Goal: Information Seeking & Learning: Learn about a topic

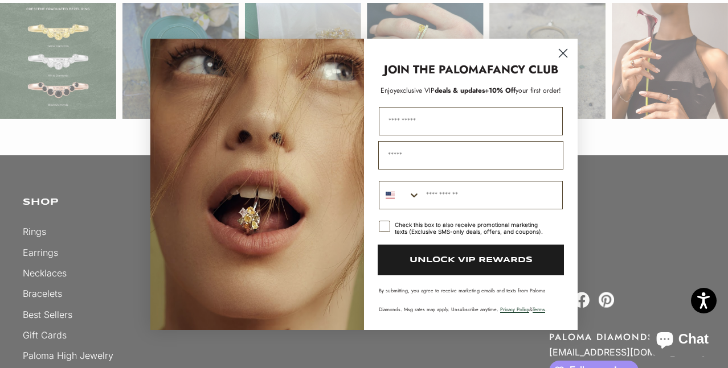
scroll to position [2960, 0]
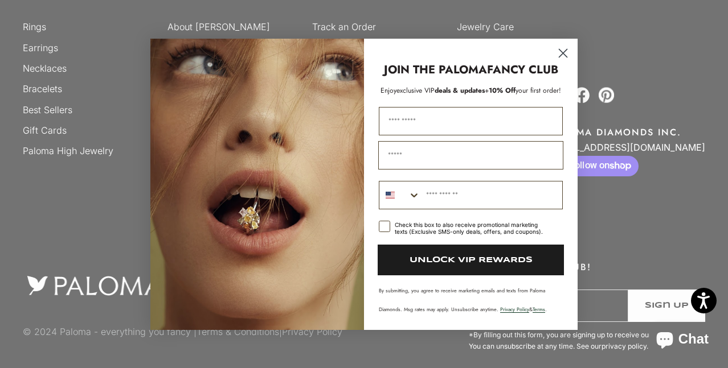
click at [563, 52] on icon "Close dialog" at bounding box center [563, 53] width 8 height 8
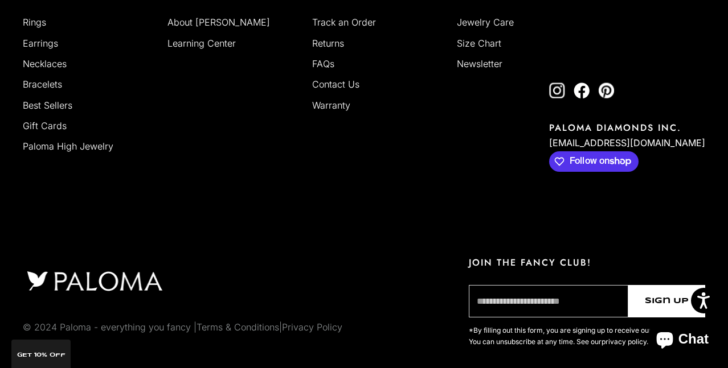
scroll to position [2908, 0]
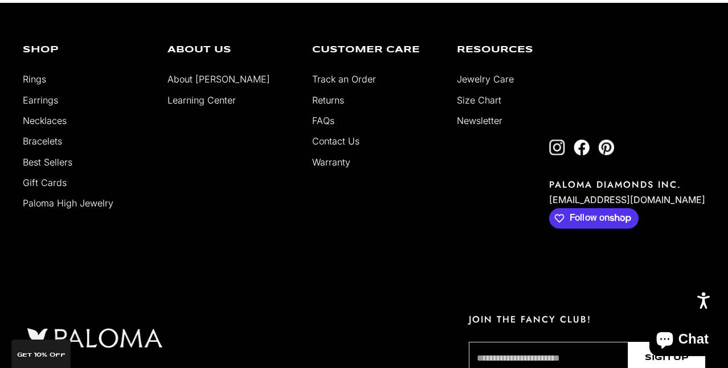
click at [325, 101] on link "Returns" at bounding box center [328, 100] width 32 height 11
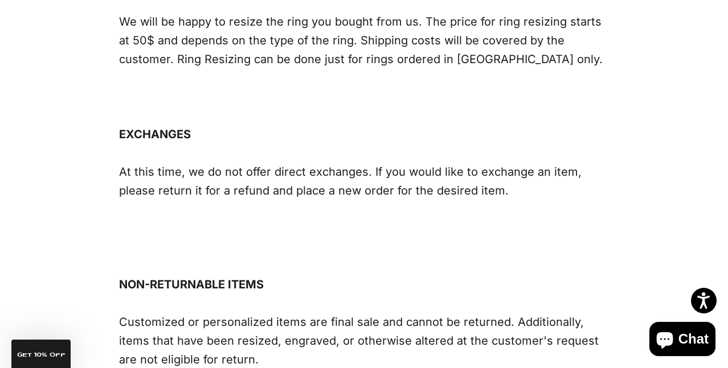
scroll to position [1021, 0]
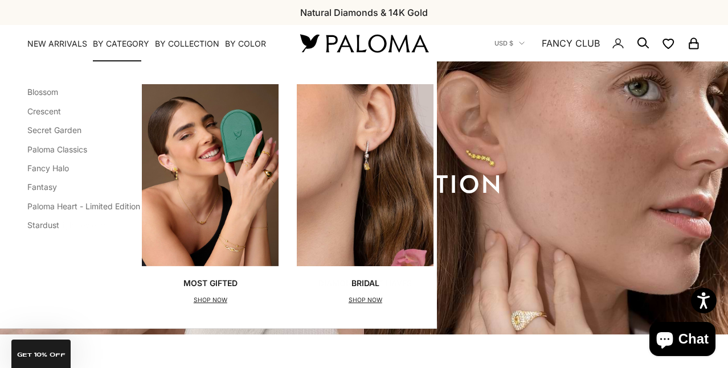
click at [99, 46] on summary "By Category" at bounding box center [121, 43] width 56 height 11
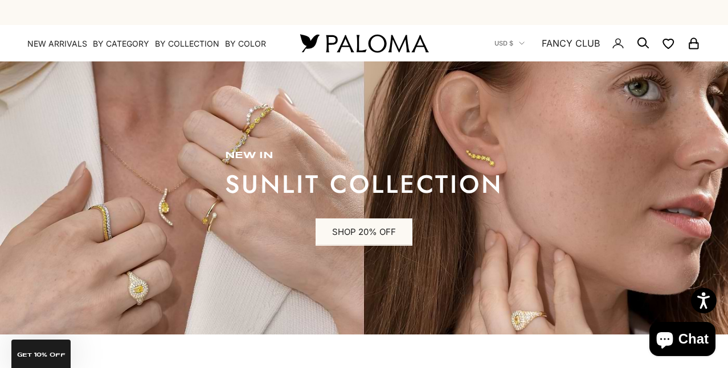
click at [136, 211] on img at bounding box center [364, 197] width 728 height 273
click at [115, 224] on img at bounding box center [364, 197] width 728 height 273
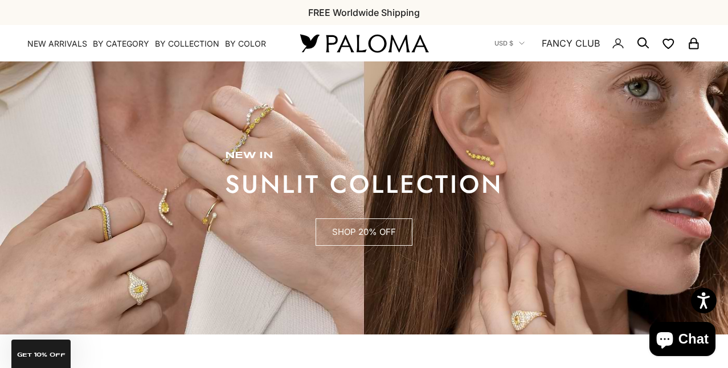
click at [357, 230] on link "SHOP 20% OFF" at bounding box center [363, 232] width 97 height 27
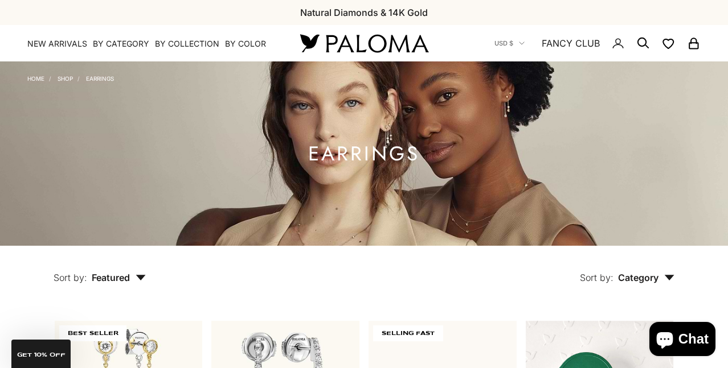
scroll to position [165, 0]
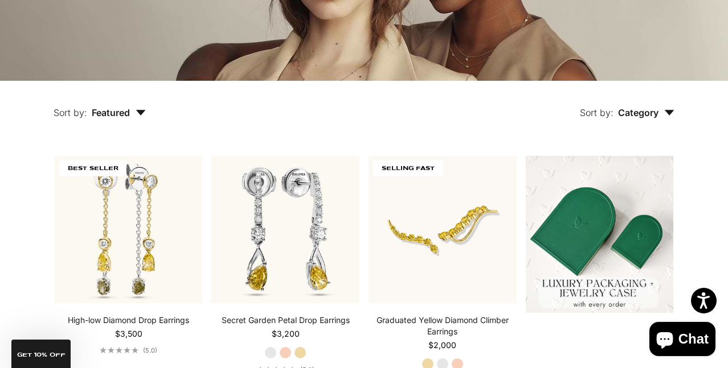
click at [641, 118] on span "Category" at bounding box center [646, 112] width 56 height 11
click at [128, 112] on span "Featured" at bounding box center [119, 112] width 54 height 11
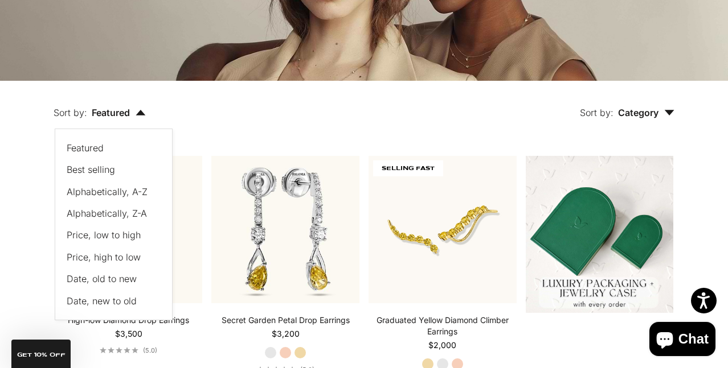
click at [97, 232] on span "Price, low to high" at bounding box center [104, 234] width 74 height 11
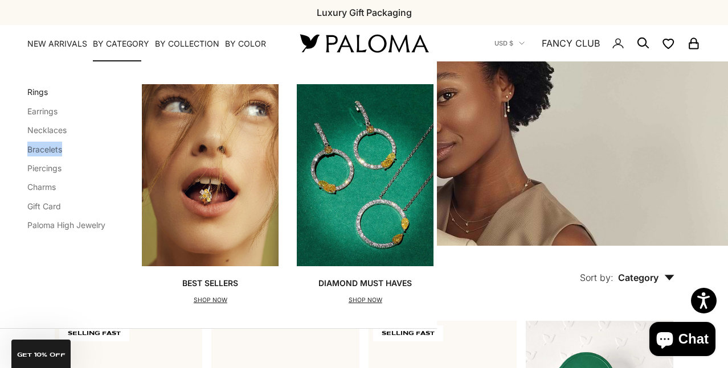
click at [38, 93] on link "Rings" at bounding box center [37, 92] width 20 height 10
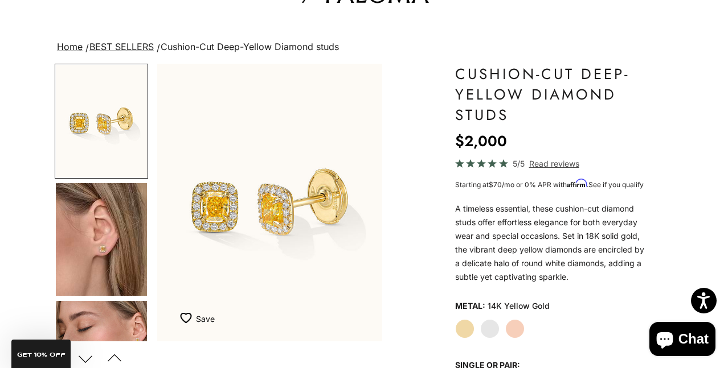
scroll to position [59, 0]
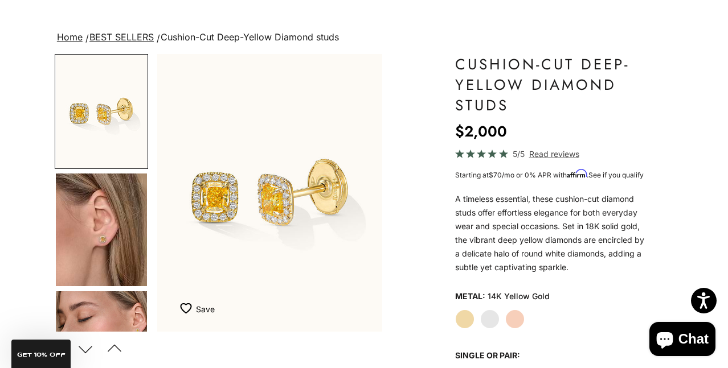
click at [126, 228] on img "Go to item 4" at bounding box center [101, 230] width 91 height 113
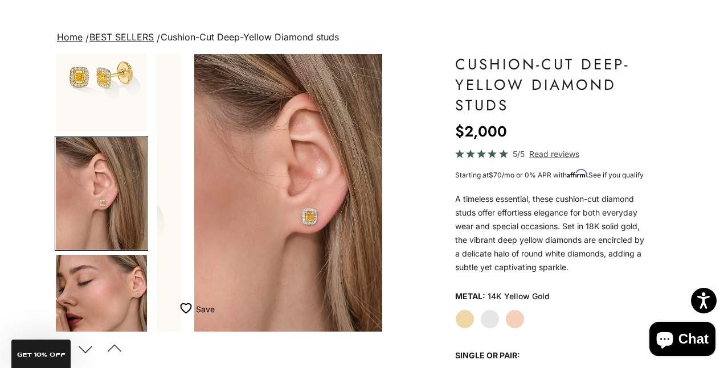
scroll to position [0, 239]
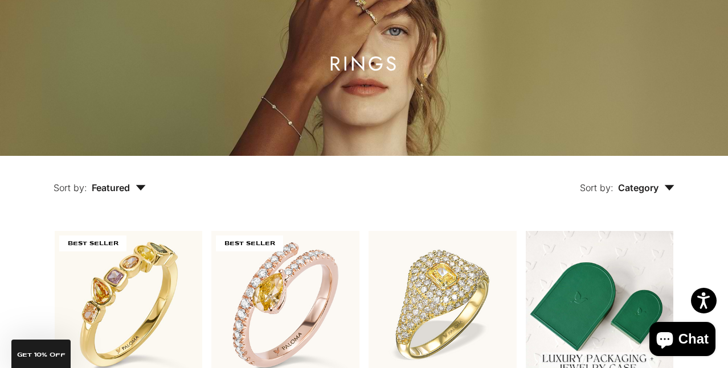
scroll to position [119, 0]
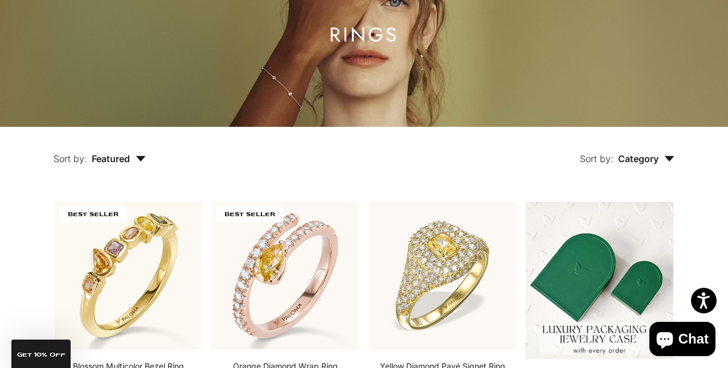
click at [658, 154] on span "Category" at bounding box center [646, 158] width 56 height 11
click at [126, 158] on span "Featured" at bounding box center [119, 158] width 54 height 11
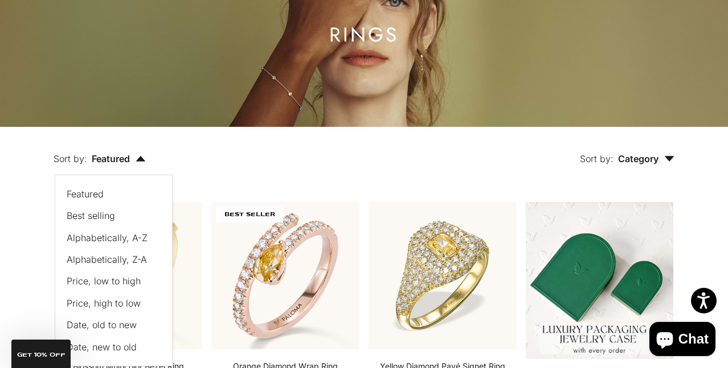
click at [110, 281] on span "Price, low to high" at bounding box center [104, 281] width 74 height 11
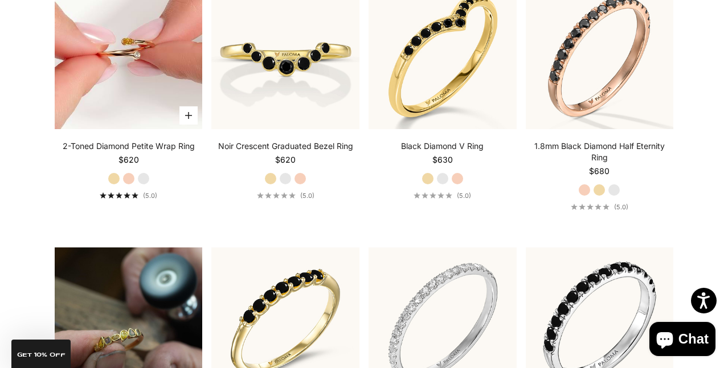
scroll to position [719, 0]
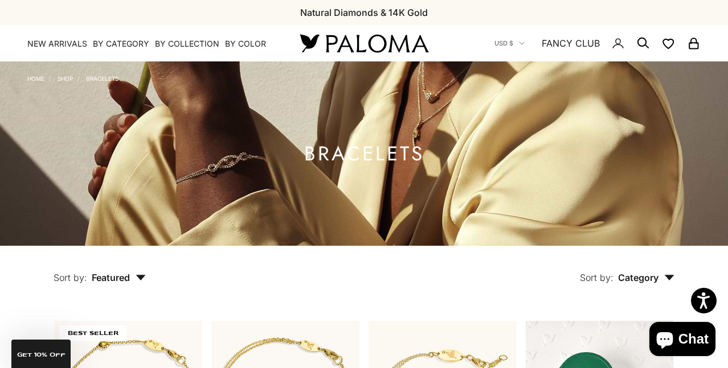
scroll to position [122, 0]
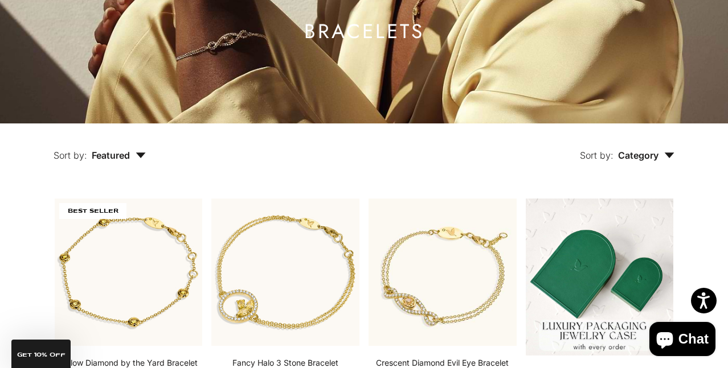
click at [121, 154] on span "Featured" at bounding box center [119, 155] width 54 height 11
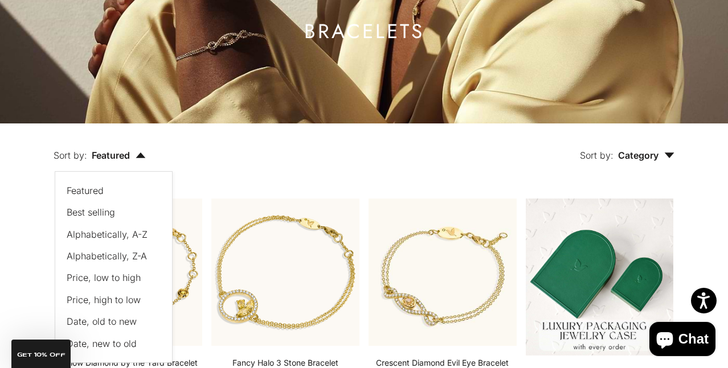
click at [119, 274] on span "Price, low to high" at bounding box center [104, 277] width 74 height 11
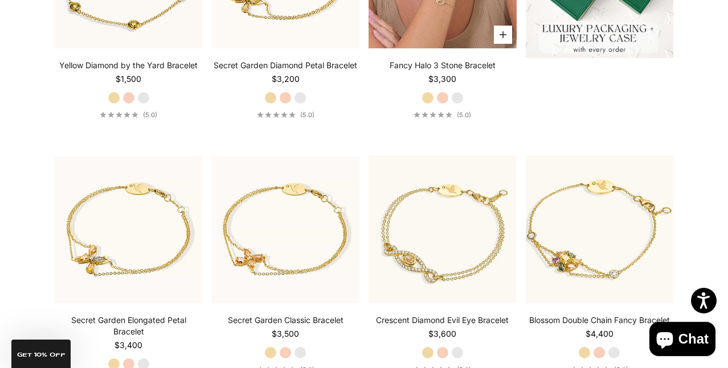
scroll to position [547, 0]
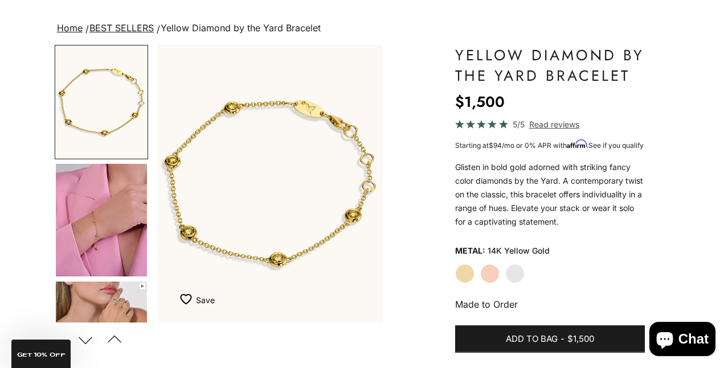
scroll to position [76, 0]
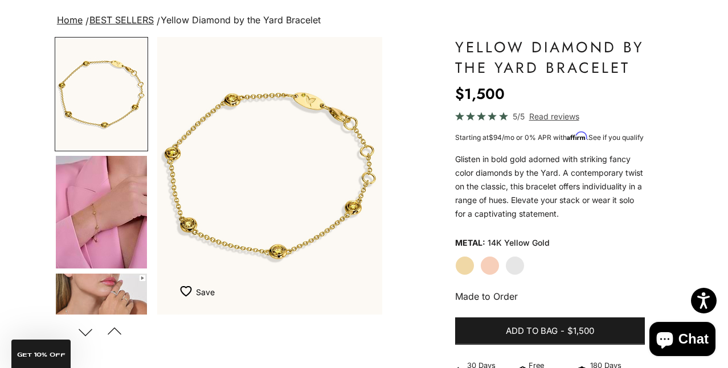
click at [515, 276] on label "White Gold" at bounding box center [514, 265] width 19 height 19
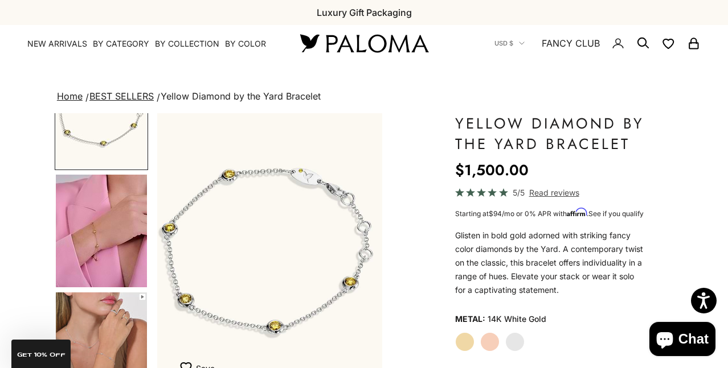
scroll to position [100, 0]
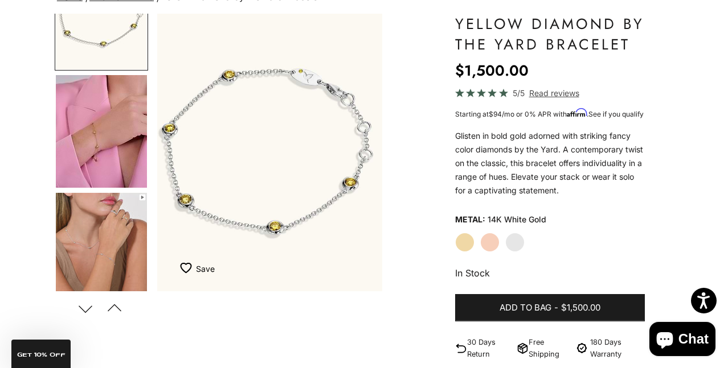
click at [106, 172] on img "Go to item 4" at bounding box center [101, 131] width 91 height 113
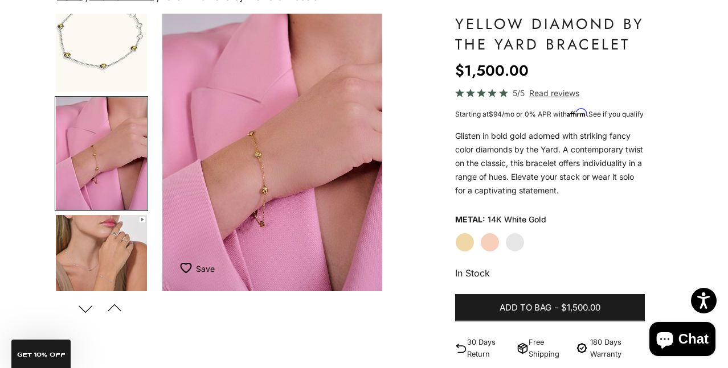
scroll to position [0, 239]
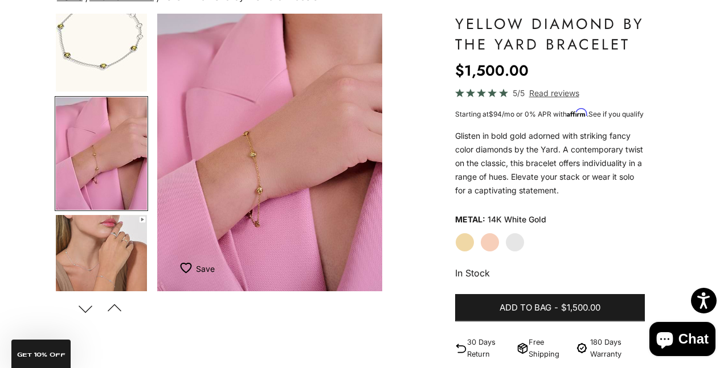
click at [110, 241] on img "Go to item 5" at bounding box center [101, 271] width 91 height 113
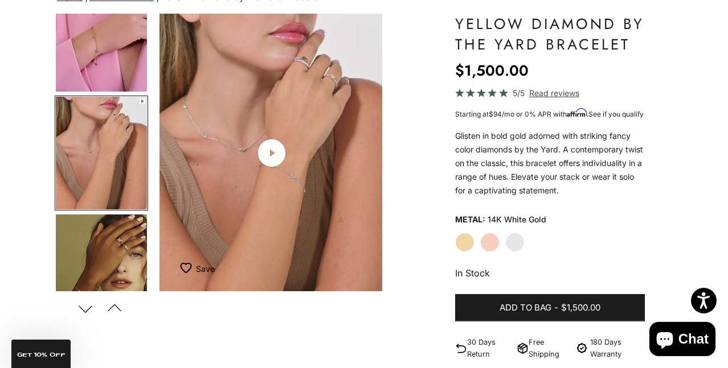
scroll to position [0, 477]
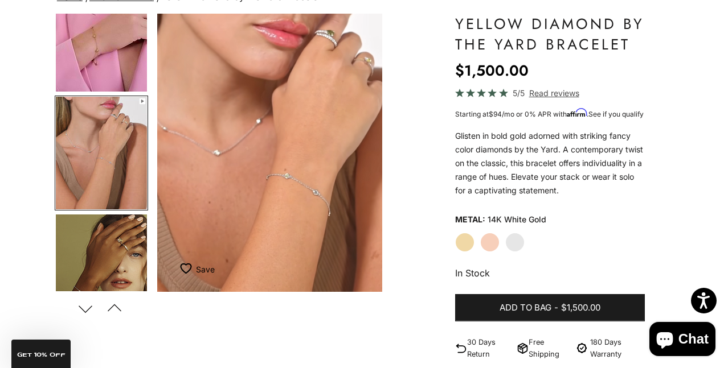
click at [109, 262] on img "Go to item 6" at bounding box center [101, 271] width 91 height 112
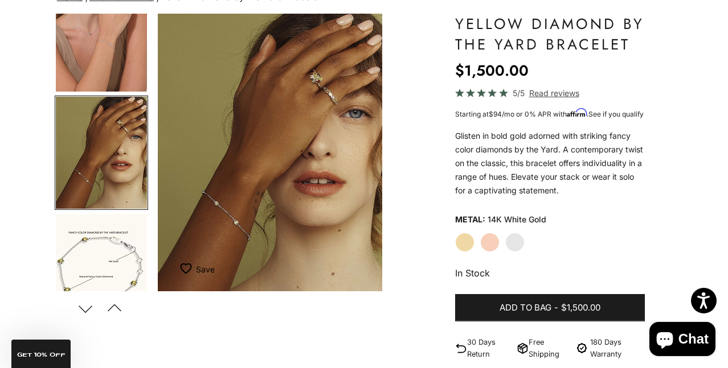
scroll to position [0, 716]
click at [105, 257] on img "Go to item 9" at bounding box center [101, 271] width 91 height 112
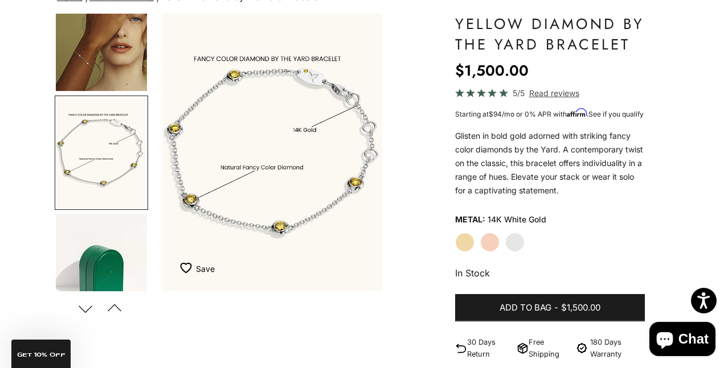
scroll to position [0, 954]
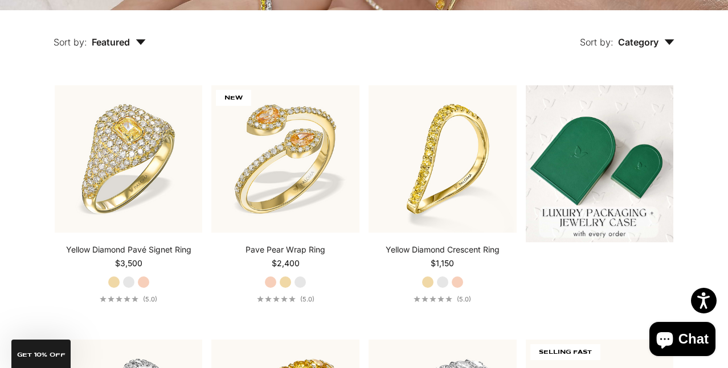
scroll to position [236, 0]
click at [125, 47] on button "Sort by: Featured" at bounding box center [99, 34] width 145 height 48
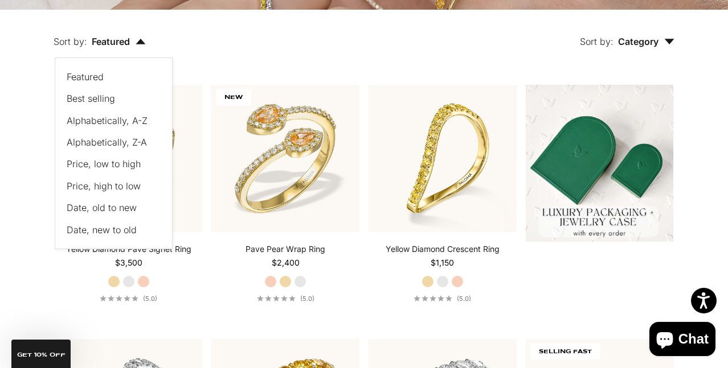
click at [118, 162] on span "Price, low to high" at bounding box center [104, 163] width 74 height 11
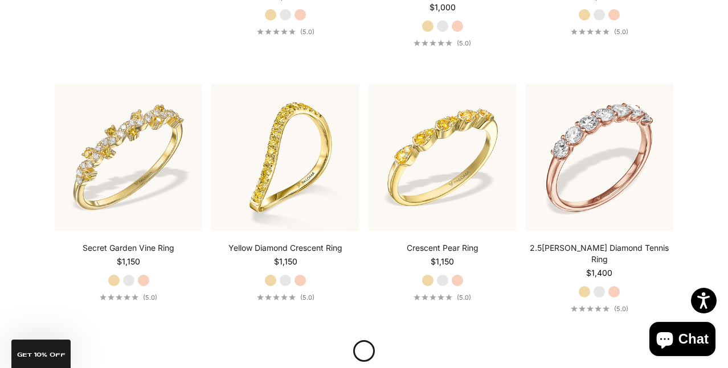
scroll to position [1026, 0]
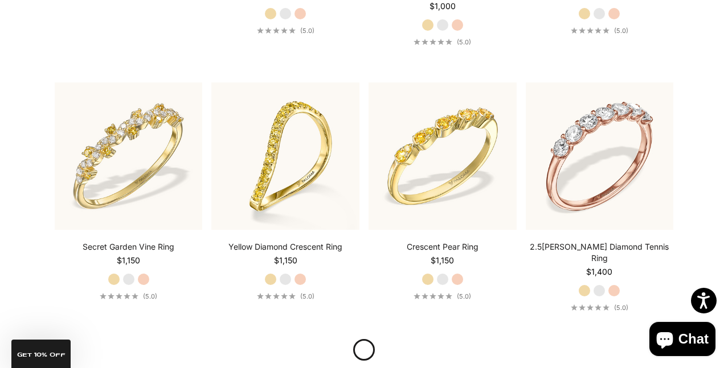
click at [672, 337] on icon "Chat window" at bounding box center [664, 341] width 17 height 17
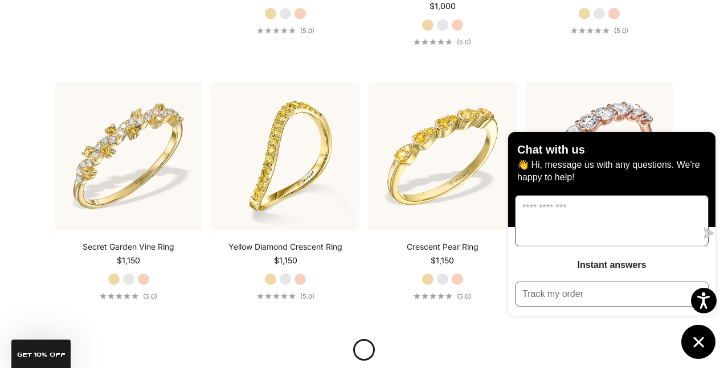
click at [592, 232] on textarea "Message us" at bounding box center [605, 221] width 181 height 50
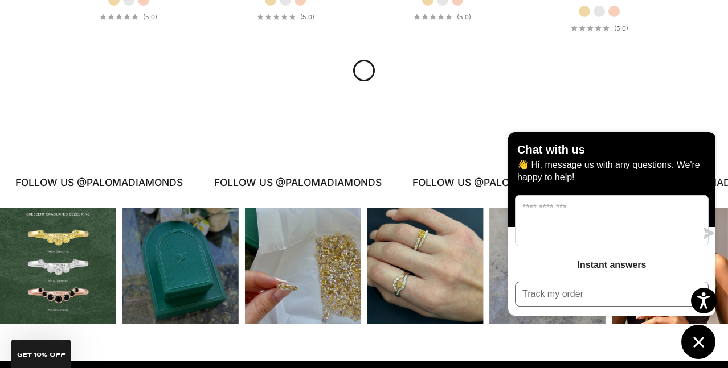
scroll to position [1252, 0]
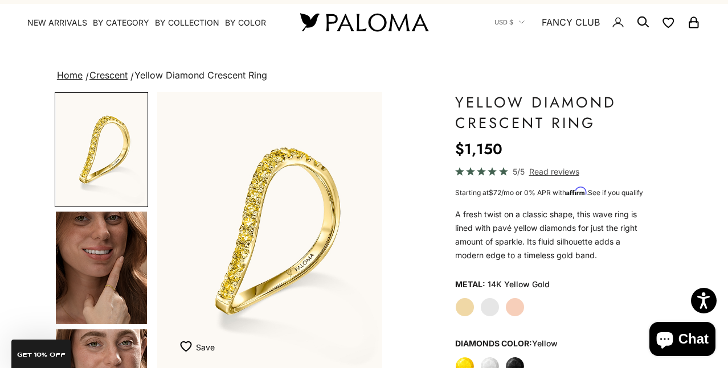
scroll to position [23, 0]
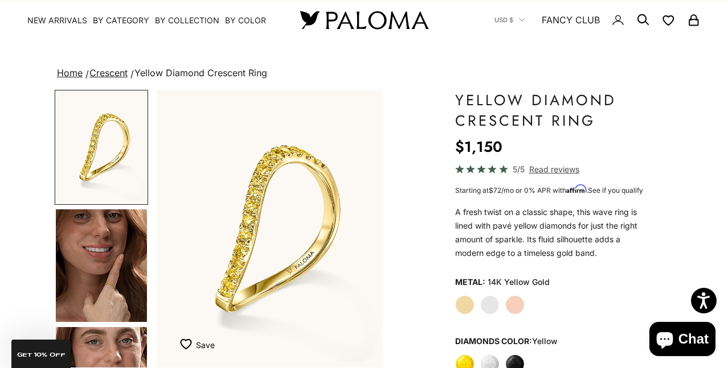
click at [114, 257] on img "Go to item 4" at bounding box center [101, 266] width 91 height 113
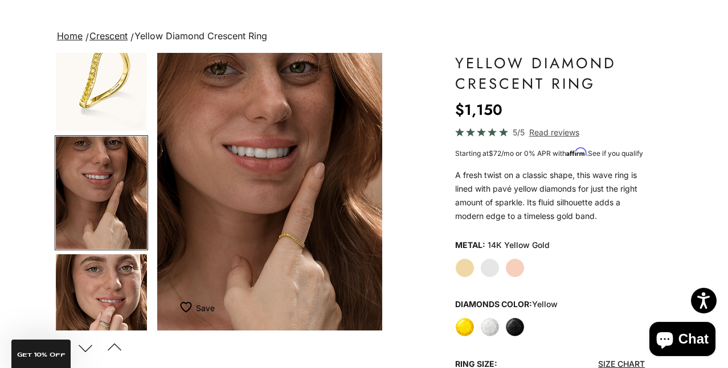
scroll to position [96, 0]
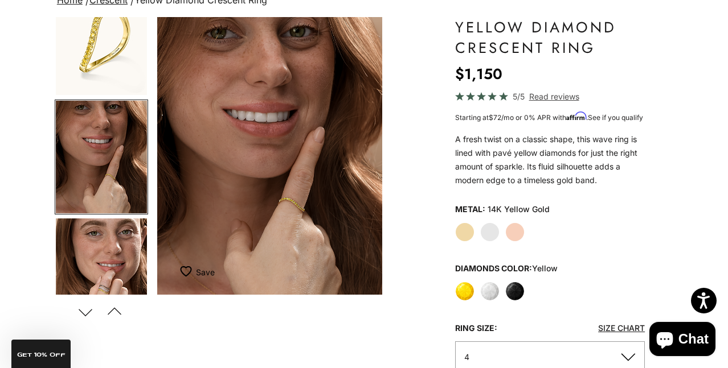
click at [99, 269] on img "Go to item 5" at bounding box center [101, 275] width 91 height 113
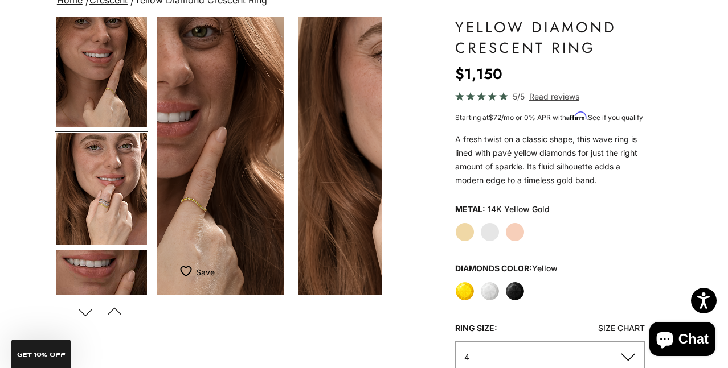
scroll to position [154, 0]
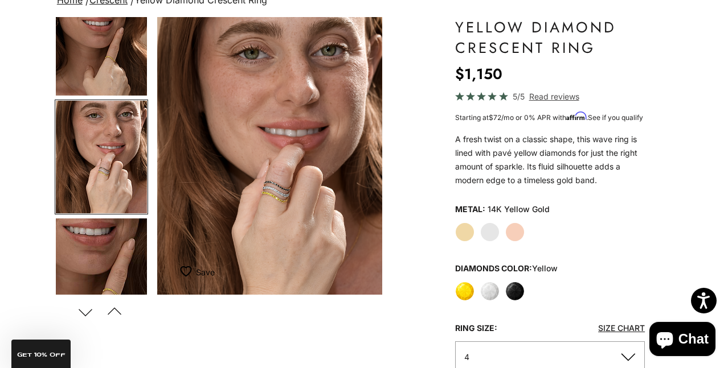
click at [99, 280] on img "Go to item 6" at bounding box center [101, 275] width 91 height 113
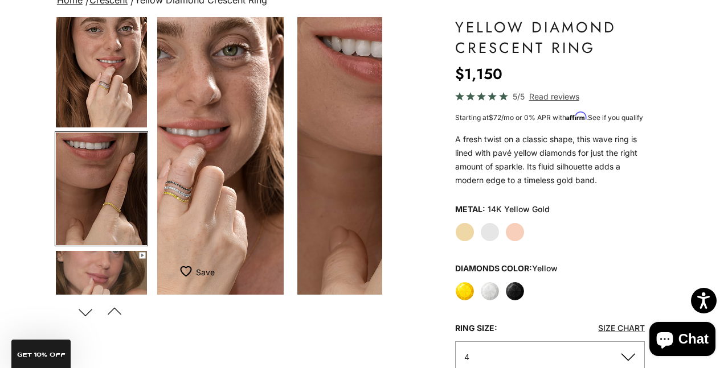
scroll to position [272, 0]
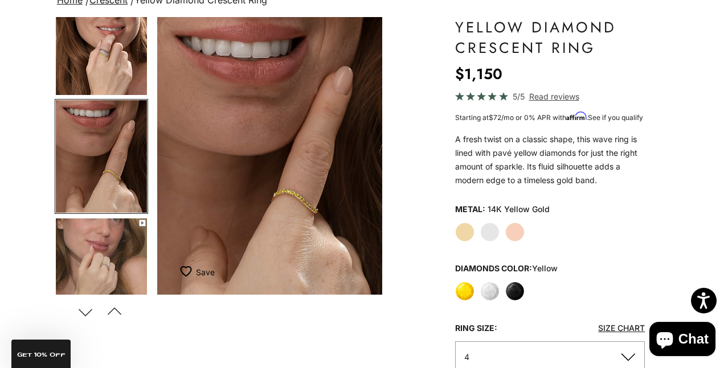
click at [99, 280] on img "Go to item 7" at bounding box center [101, 275] width 91 height 113
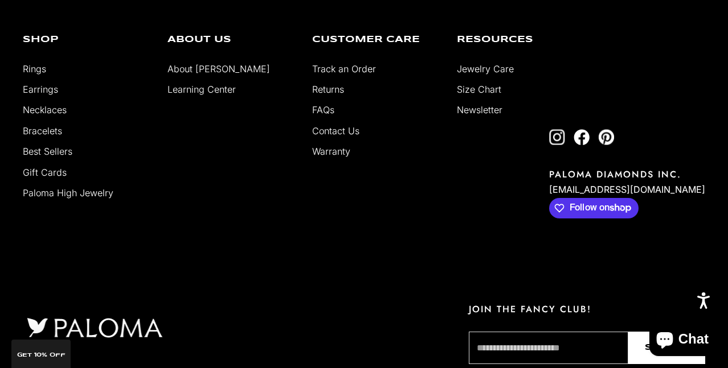
scroll to position [2219, 0]
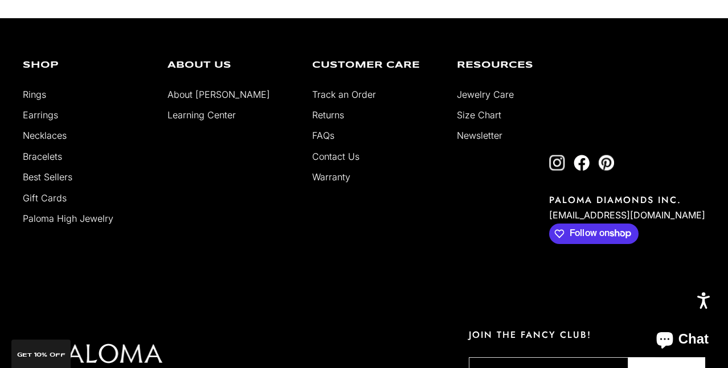
click at [337, 110] on link "Returns" at bounding box center [328, 114] width 32 height 11
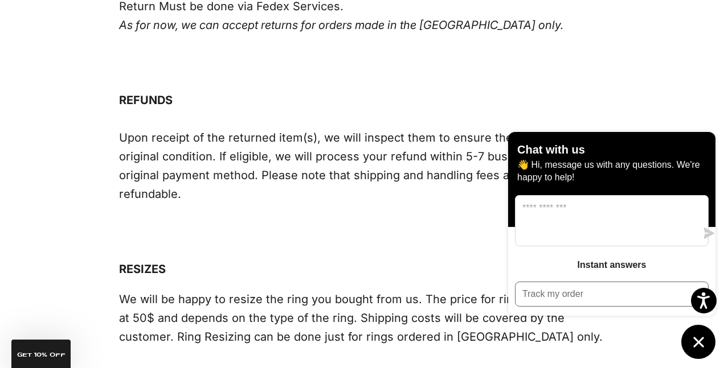
scroll to position [607, 0]
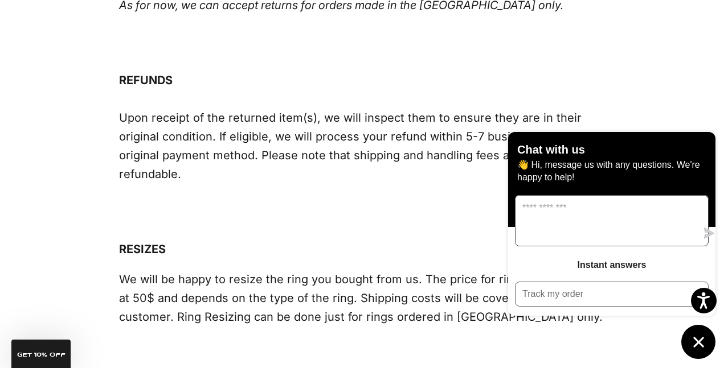
click at [554, 228] on textarea "Message us" at bounding box center [605, 221] width 181 height 50
drag, startPoint x: 583, startPoint y: 238, endPoint x: 458, endPoint y: 173, distance: 141.3
type textarea "**********"
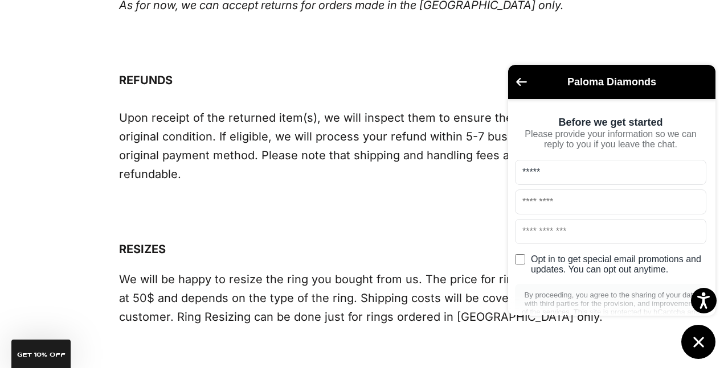
type input "*****"
click at [554, 211] on input "text" at bounding box center [610, 202] width 191 height 25
type input "***"
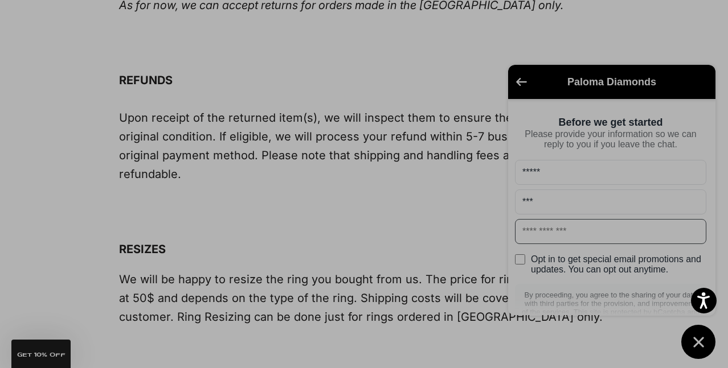
click at [603, 235] on input "text" at bounding box center [610, 231] width 191 height 25
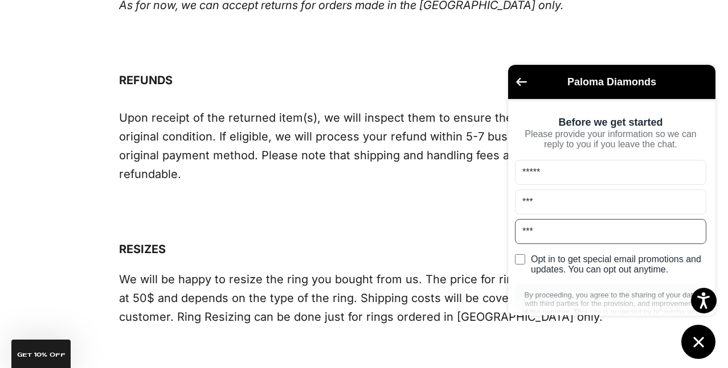
type input "**********"
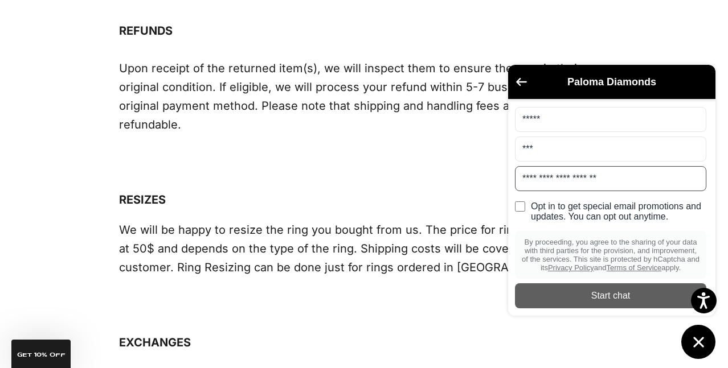
scroll to position [659, 0]
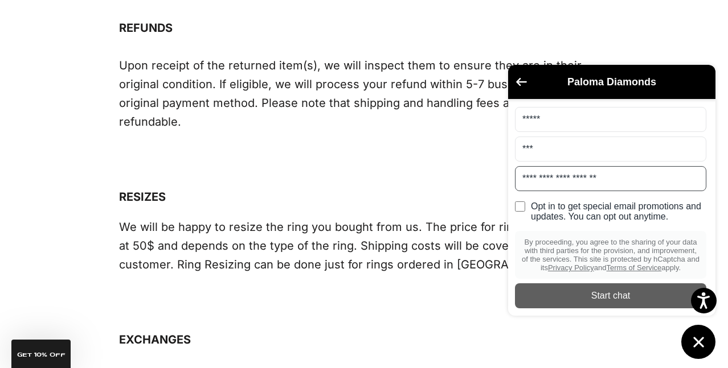
click at [618, 285] on div "submit" at bounding box center [610, 296] width 191 height 25
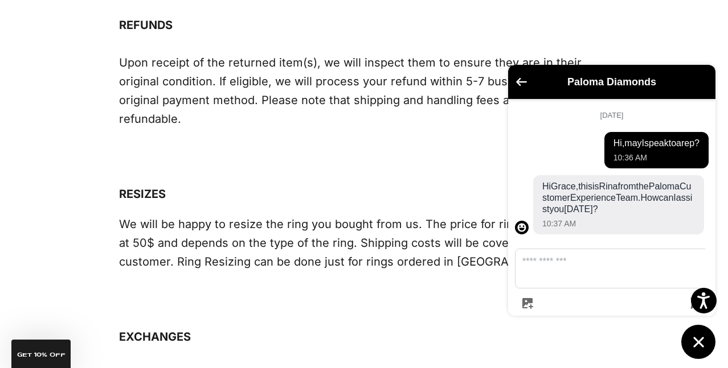
scroll to position [22, 0]
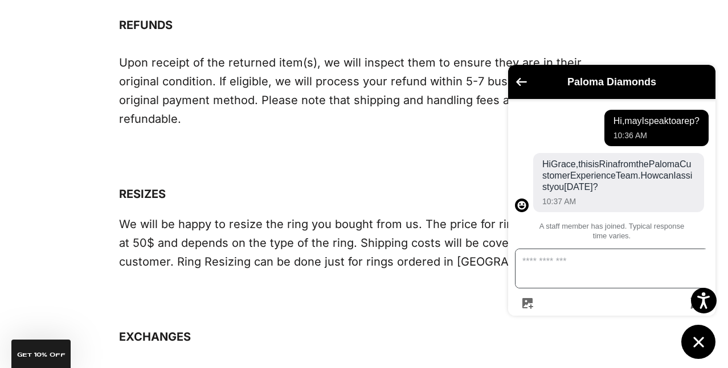
click at [559, 281] on textarea "Message us" at bounding box center [618, 268] width 206 height 39
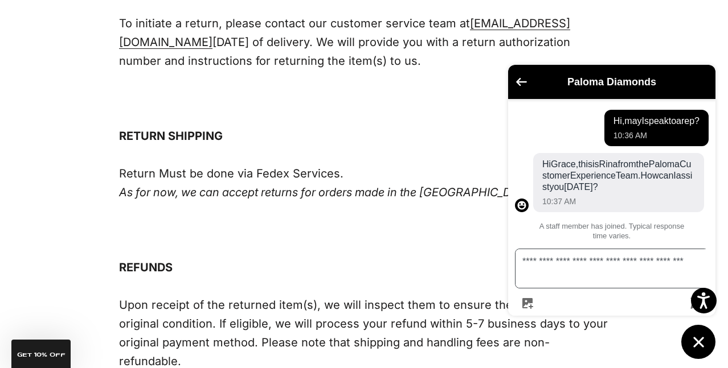
scroll to position [33, 0]
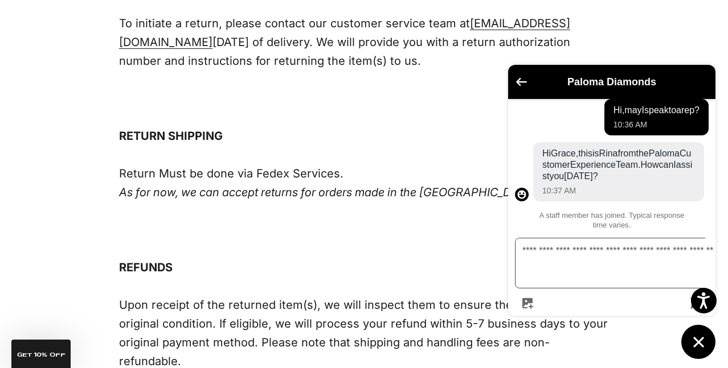
paste textarea "*****"
type textarea "**********"
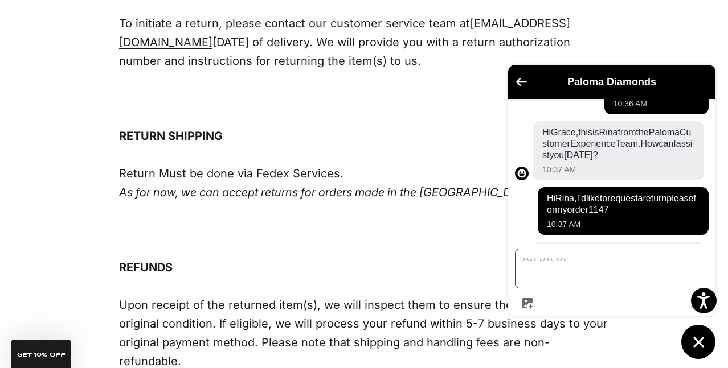
scroll to position [215, 0]
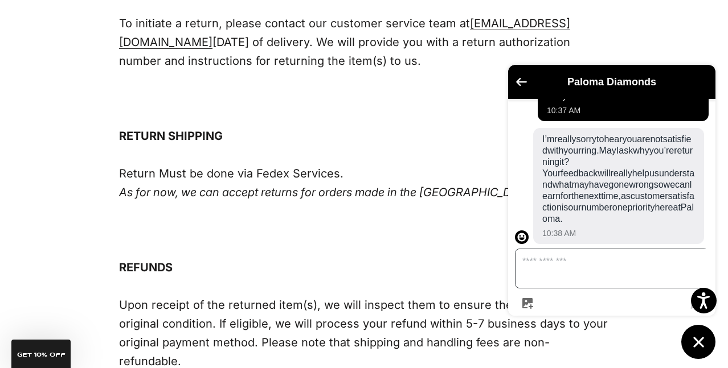
click at [643, 276] on textarea "Message us" at bounding box center [618, 268] width 206 height 39
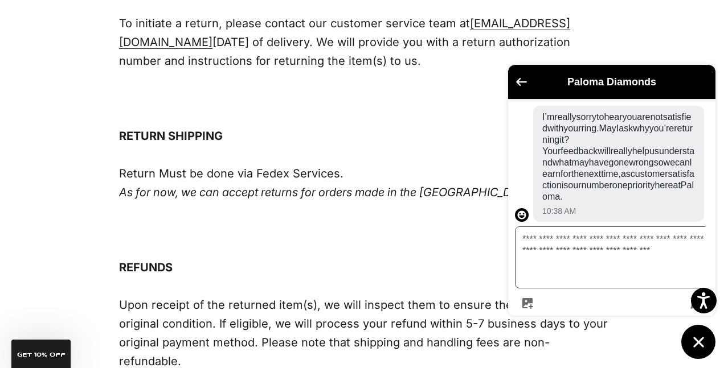
type textarea "**********"
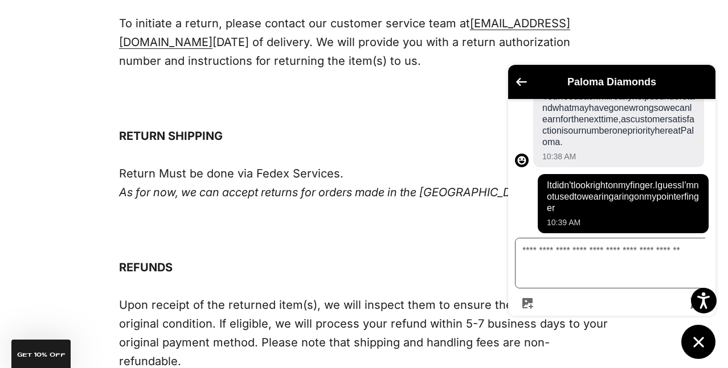
type textarea "**********"
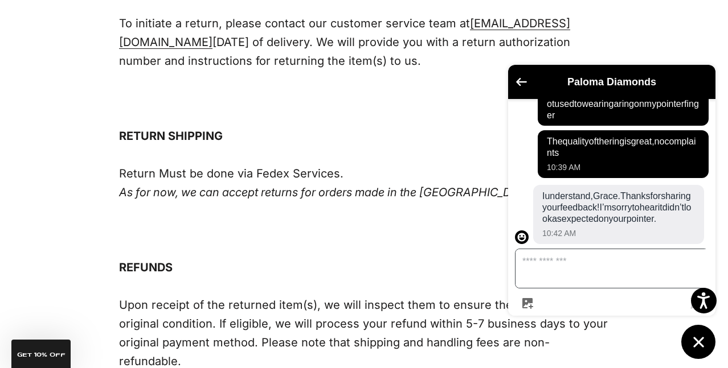
scroll to position [419, 0]
click at [613, 271] on textarea "Message us" at bounding box center [618, 268] width 206 height 39
type textarea "*********"
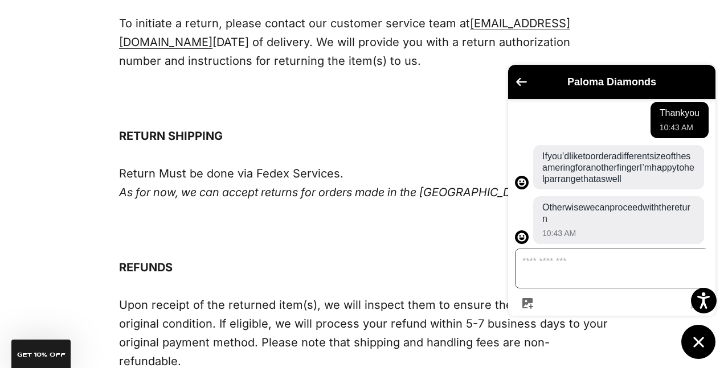
scroll to position [590, 0]
type textarea "*"
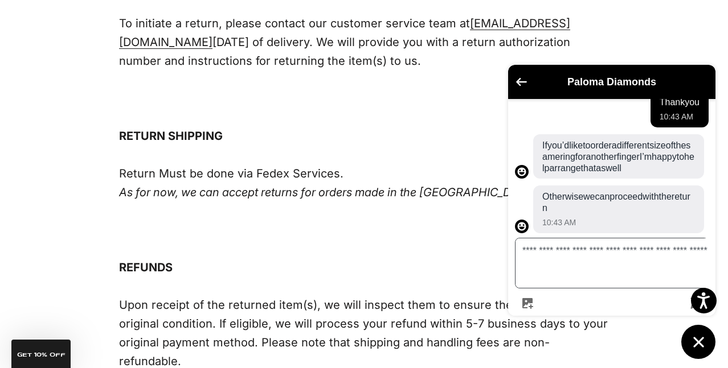
type textarea "**********"
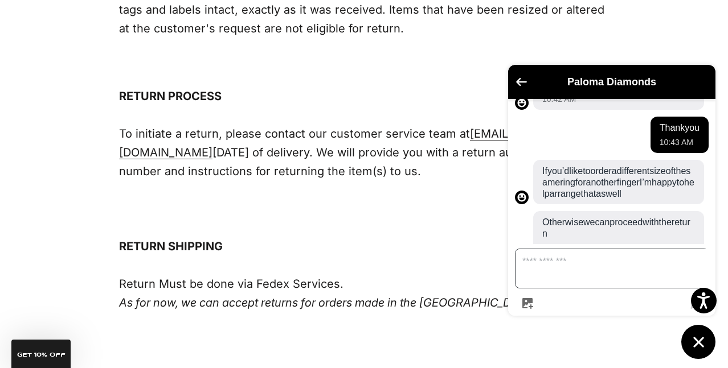
scroll to position [282, 0]
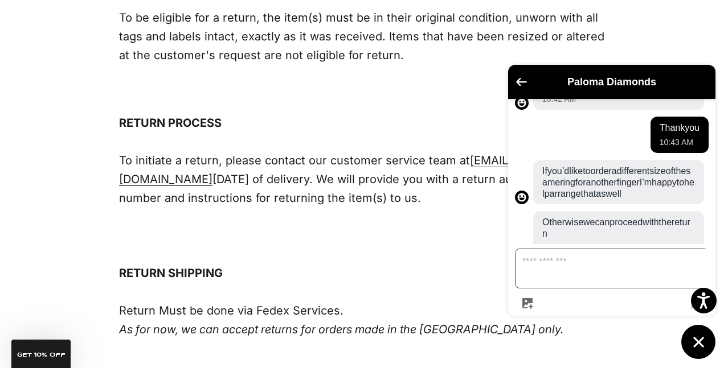
click at [550, 279] on textarea "Message us" at bounding box center [618, 268] width 206 height 39
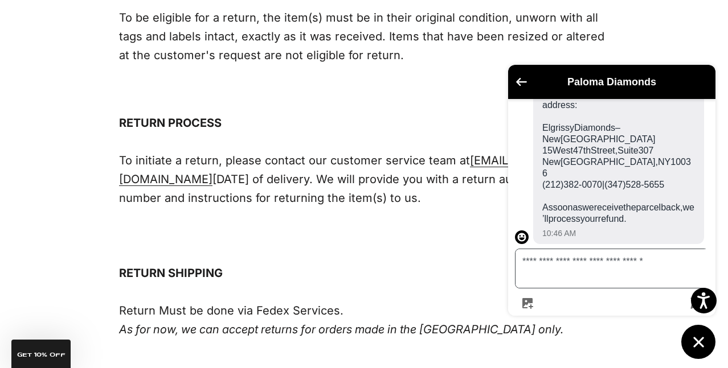
type textarea "**********"
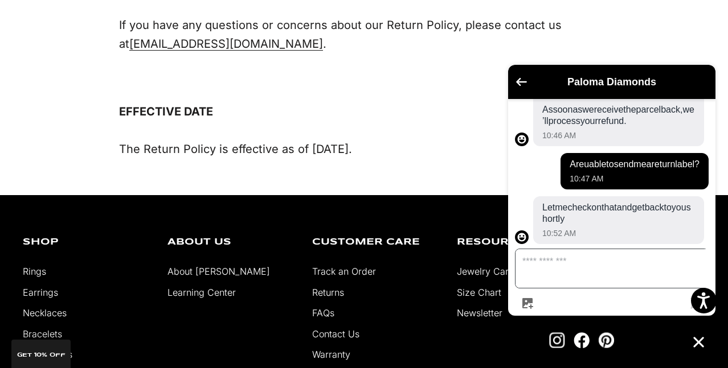
scroll to position [969, 0]
click at [582, 281] on textarea "Message us" at bounding box center [618, 268] width 206 height 39
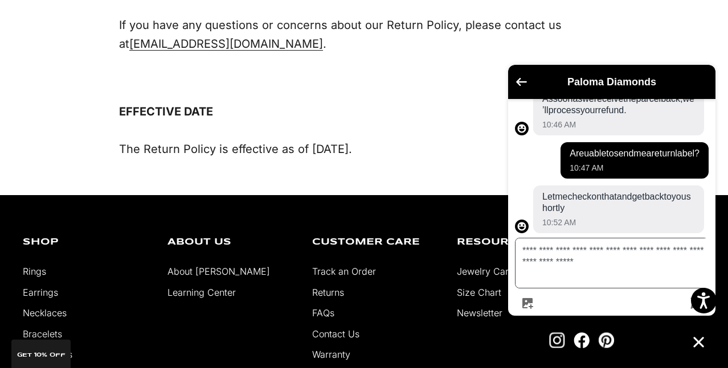
type textarea "**********"
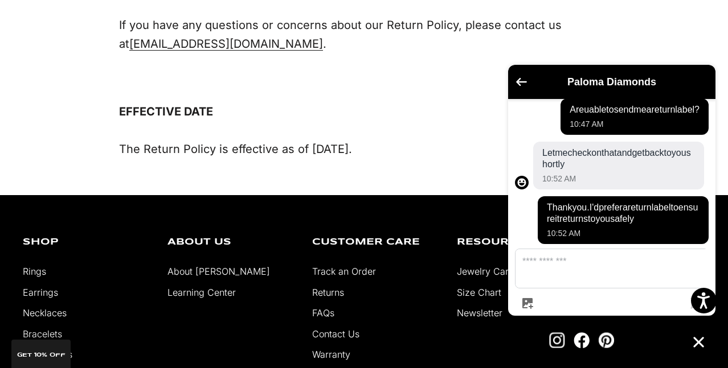
click at [573, 276] on textarea "Message us" at bounding box center [618, 268] width 206 height 39
click at [598, 286] on textarea "Message us" at bounding box center [618, 268] width 206 height 39
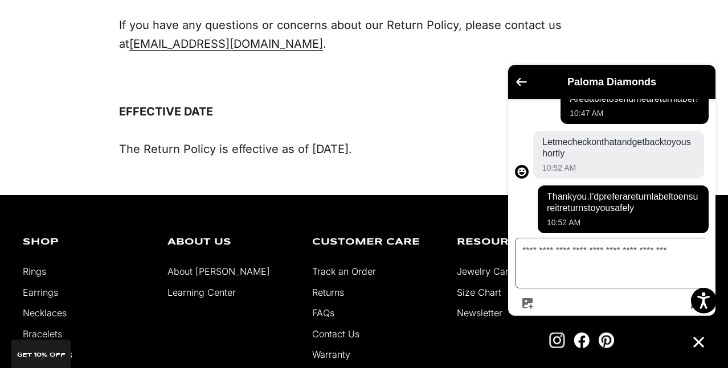
scroll to position [1045, 0]
type textarea "**********"
click at [615, 271] on textarea "**********" at bounding box center [618, 264] width 206 height 50
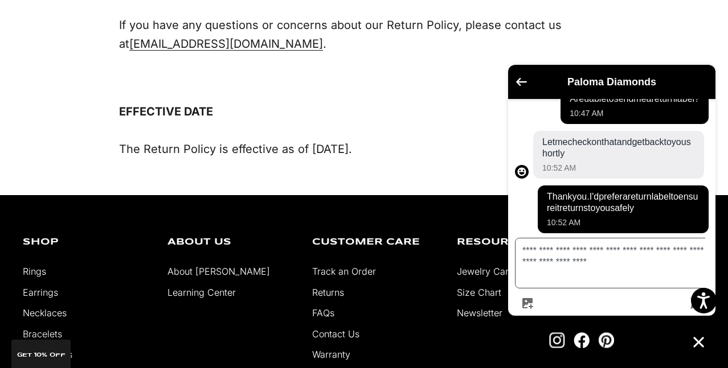
click at [615, 271] on textarea "**********" at bounding box center [618, 264] width 206 height 50
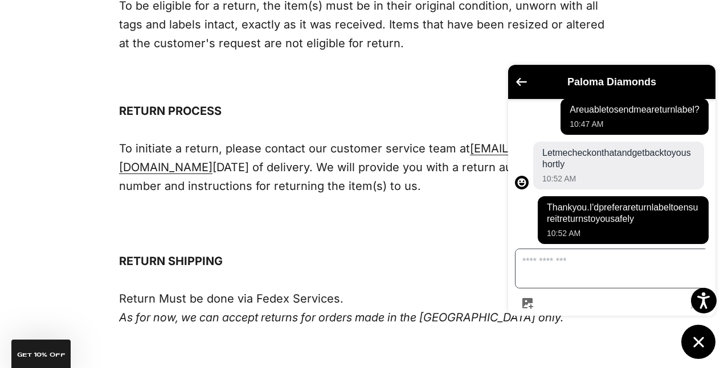
scroll to position [295, 0]
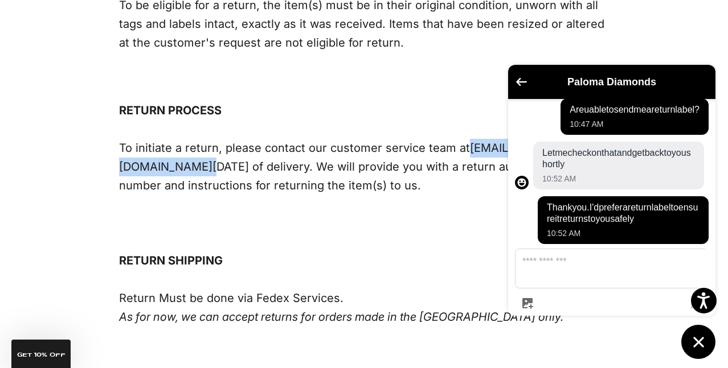
drag, startPoint x: 292, startPoint y: 168, endPoint x: 121, endPoint y: 162, distance: 170.9
click at [121, 162] on span "RETURN PROCESS To initiate a return, please contact our customer service team a…" at bounding box center [364, 326] width 490 height 451
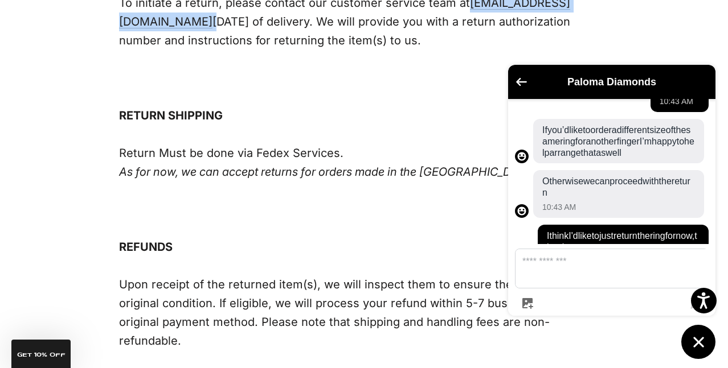
scroll to position [1035, 0]
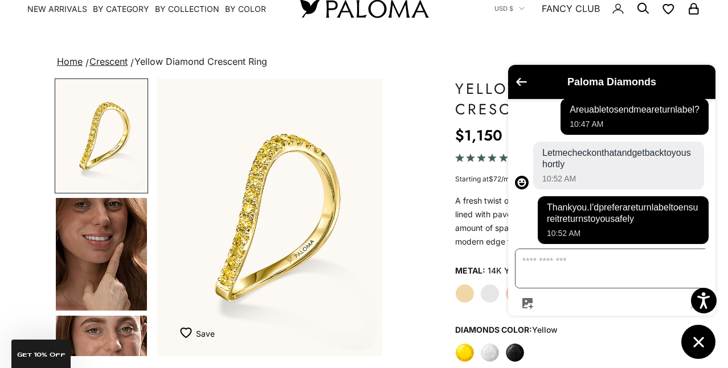
scroll to position [95, 0]
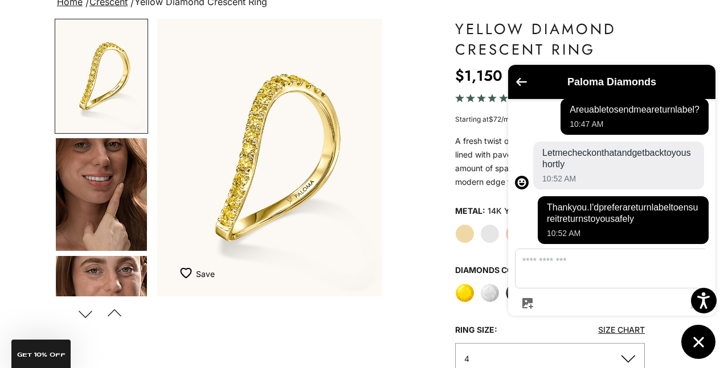
click at [79, 242] on img "Go to item 4" at bounding box center [101, 194] width 91 height 113
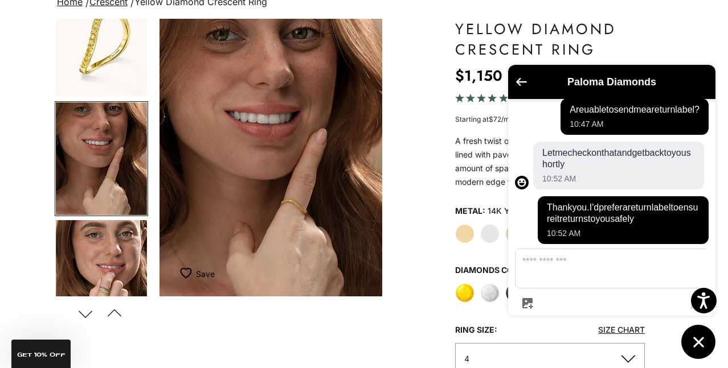
scroll to position [0, 239]
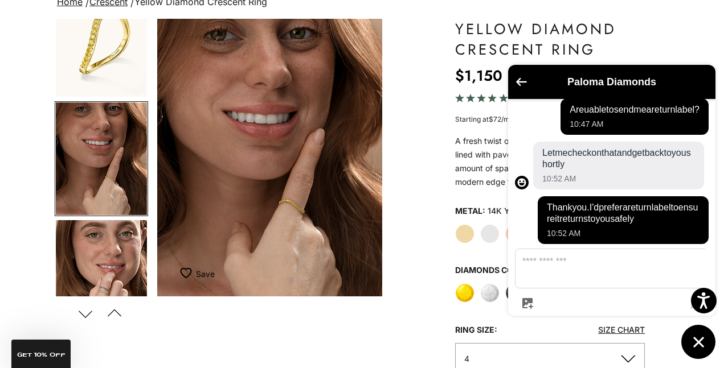
click at [296, 214] on img "Item 4 of 14" at bounding box center [269, 158] width 225 height 278
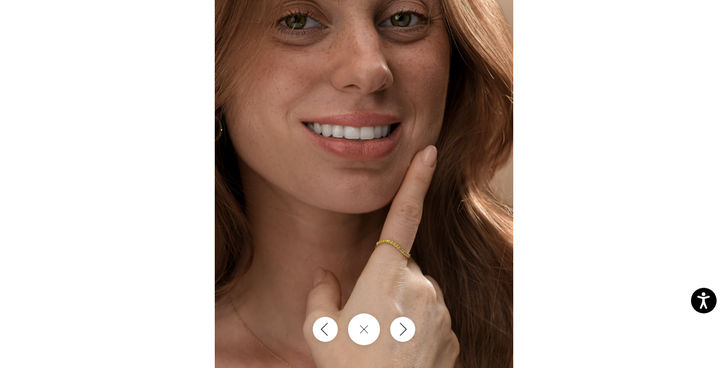
click at [395, 253] on img at bounding box center [364, 184] width 298 height 368
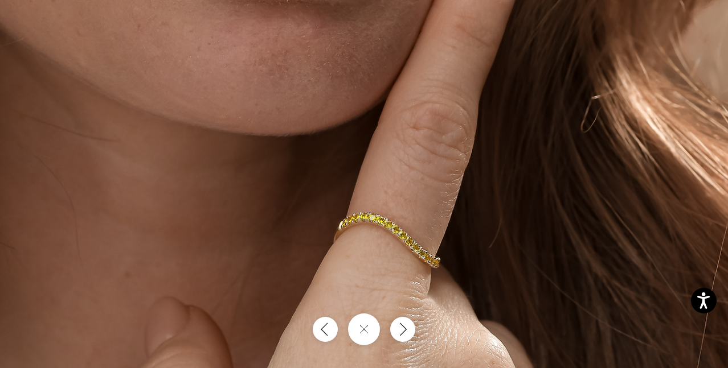
click at [424, 260] on img at bounding box center [301, 46] width 895 height 1105
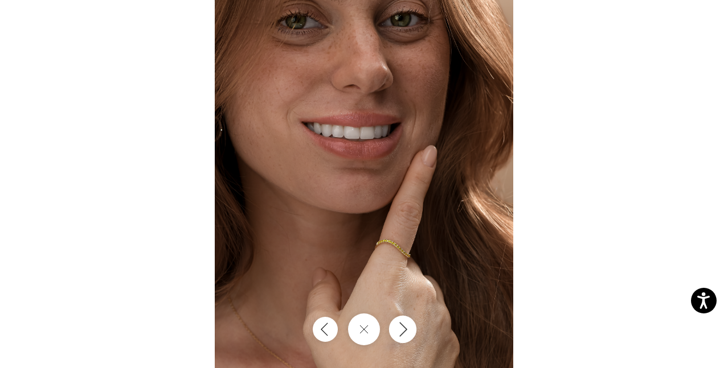
click at [393, 327] on button "Next" at bounding box center [402, 329] width 27 height 27
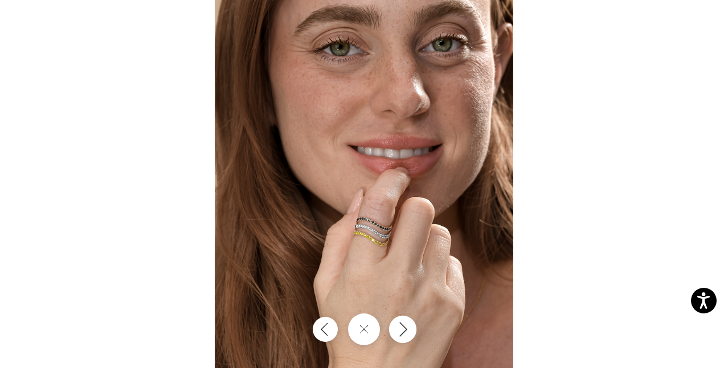
click at [393, 327] on button "Next" at bounding box center [402, 329] width 27 height 27
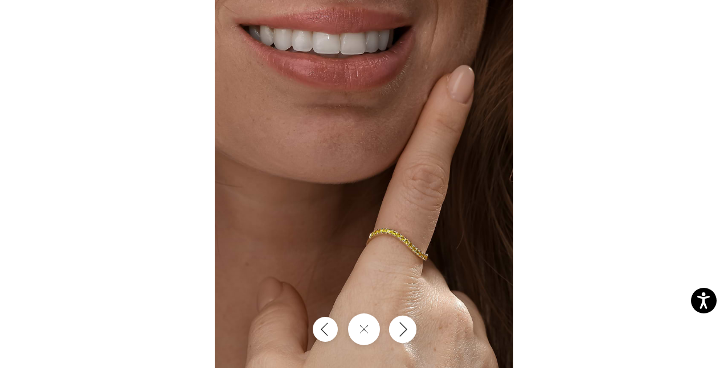
click at [393, 327] on button "Next" at bounding box center [402, 329] width 27 height 27
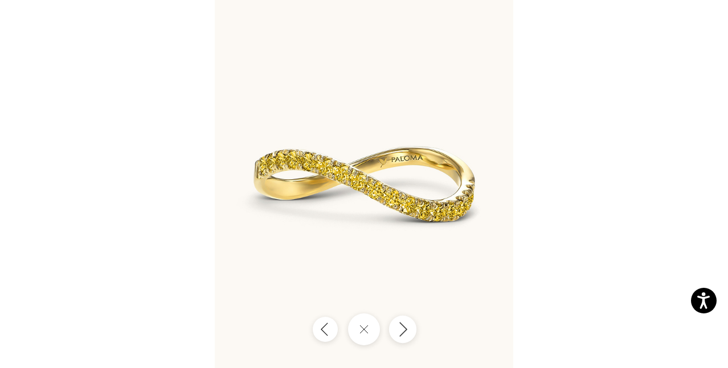
click at [393, 327] on button "Next" at bounding box center [402, 329] width 27 height 27
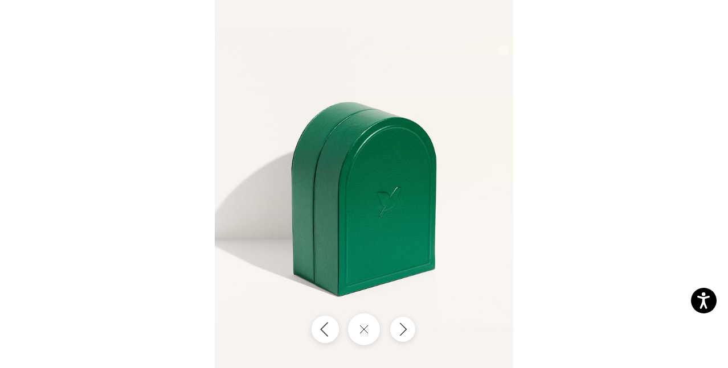
click at [321, 334] on button "Previous" at bounding box center [324, 329] width 27 height 27
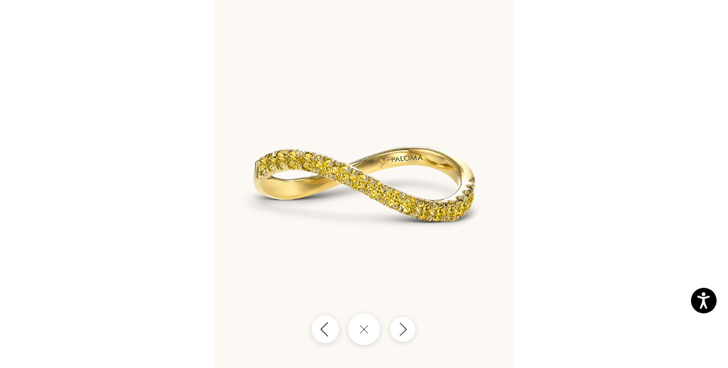
click at [321, 334] on icon "Previous" at bounding box center [325, 329] width 14 height 15
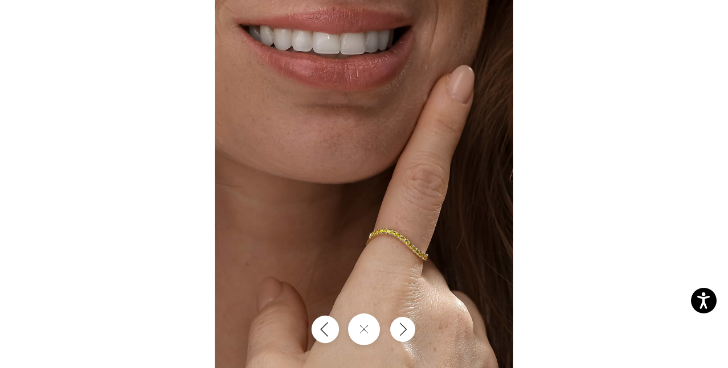
click at [321, 334] on icon "Previous" at bounding box center [325, 329] width 14 height 15
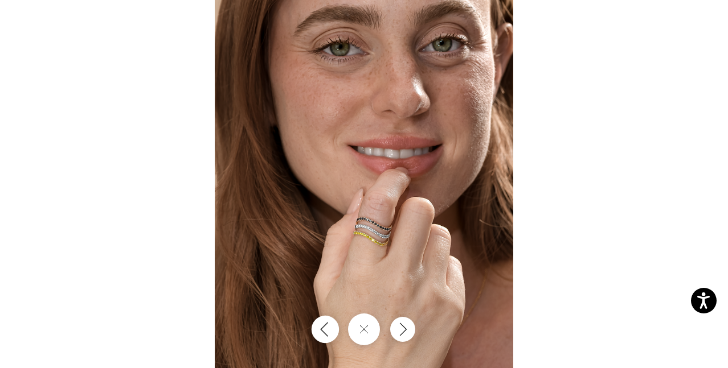
click at [321, 334] on icon "Previous" at bounding box center [325, 329] width 14 height 15
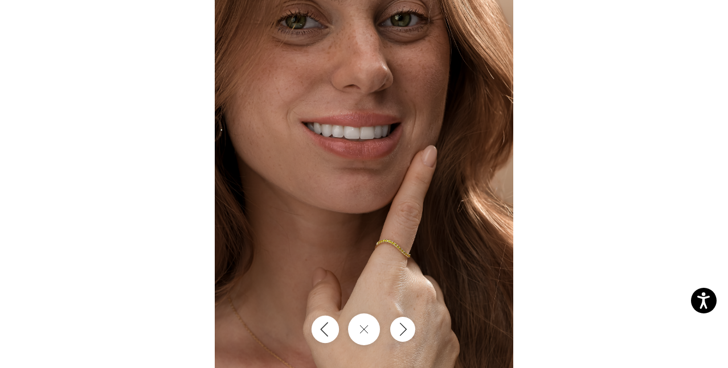
click at [321, 334] on icon "Previous" at bounding box center [325, 329] width 14 height 15
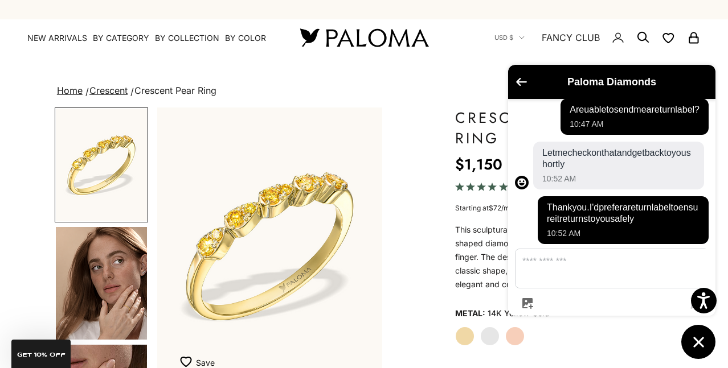
scroll to position [11, 0]
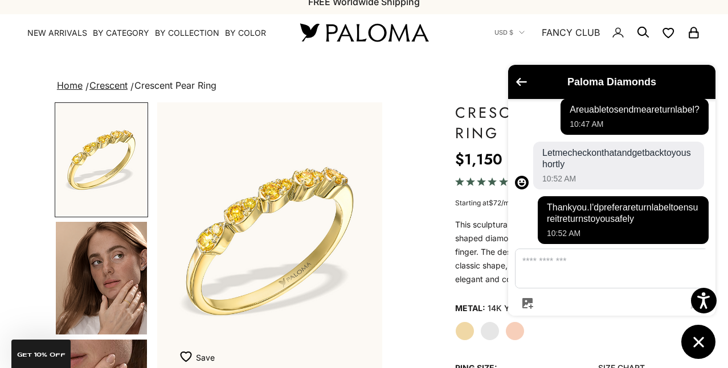
click at [116, 298] on img "Go to item 4" at bounding box center [101, 278] width 91 height 113
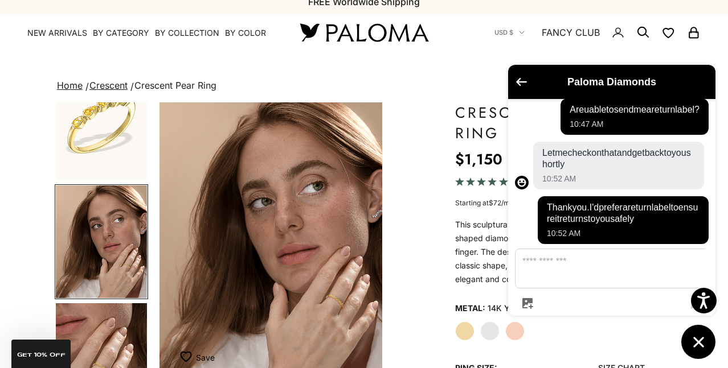
scroll to position [0, 239]
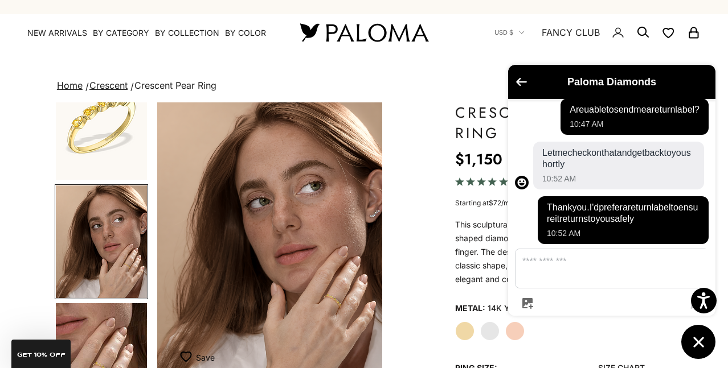
click at [312, 301] on img "Item 4 of 13" at bounding box center [269, 241] width 225 height 278
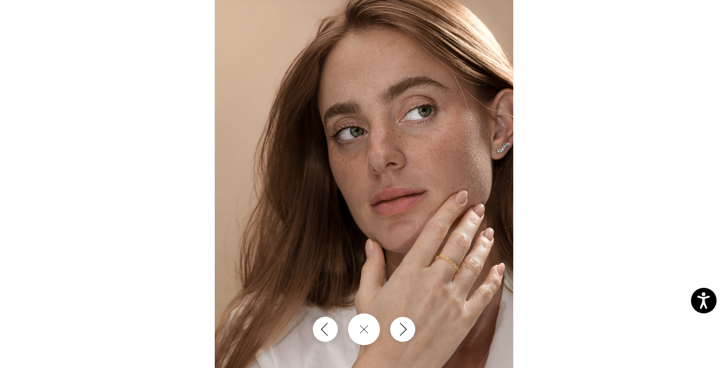
click at [450, 270] on img at bounding box center [364, 184] width 298 height 368
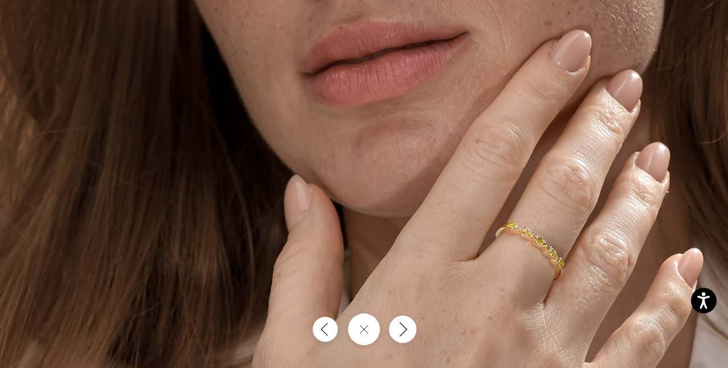
click at [400, 330] on button "Next" at bounding box center [402, 329] width 27 height 27
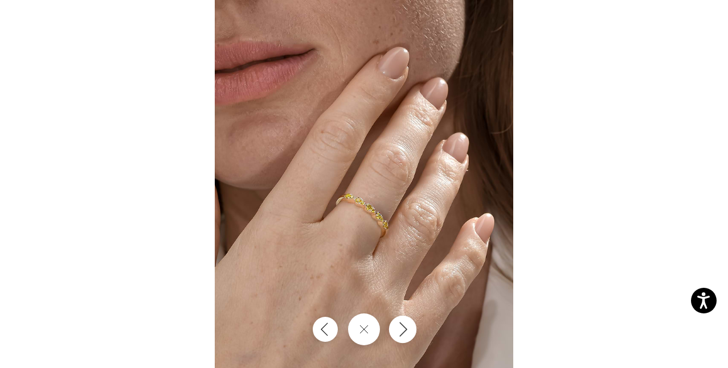
click at [405, 325] on button "Next" at bounding box center [402, 329] width 27 height 27
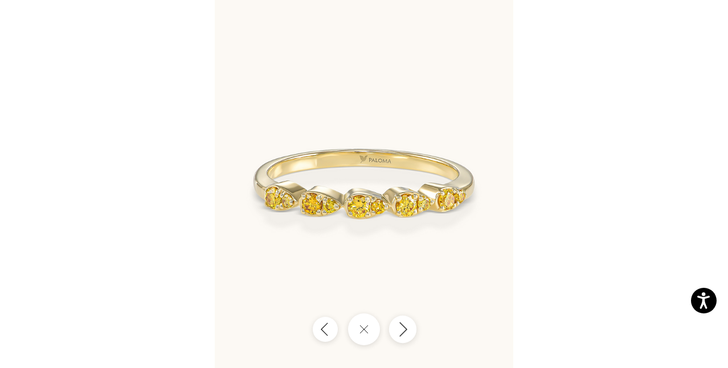
click at [405, 325] on icon "Next" at bounding box center [403, 329] width 14 height 15
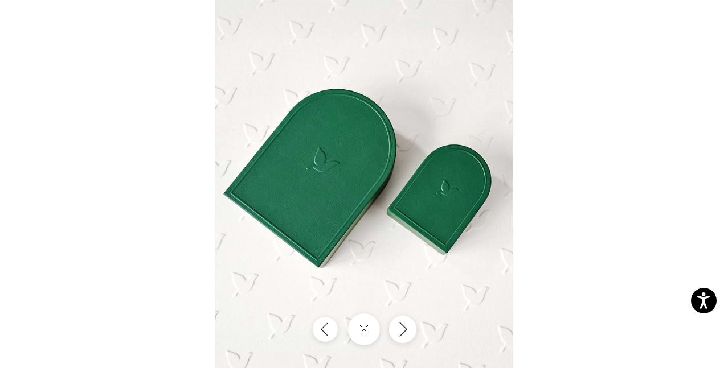
click at [405, 325] on icon "Next" at bounding box center [403, 329] width 14 height 15
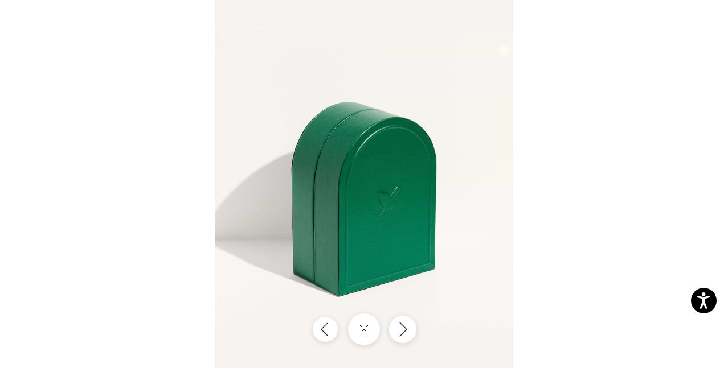
click at [405, 325] on icon "Next" at bounding box center [403, 329] width 14 height 15
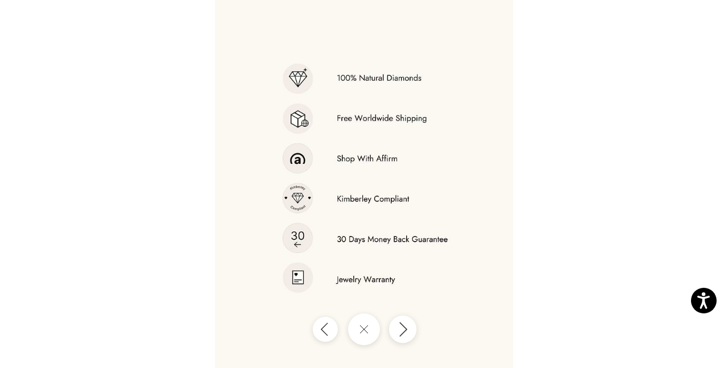
click at [405, 325] on icon "Next" at bounding box center [403, 329] width 14 height 15
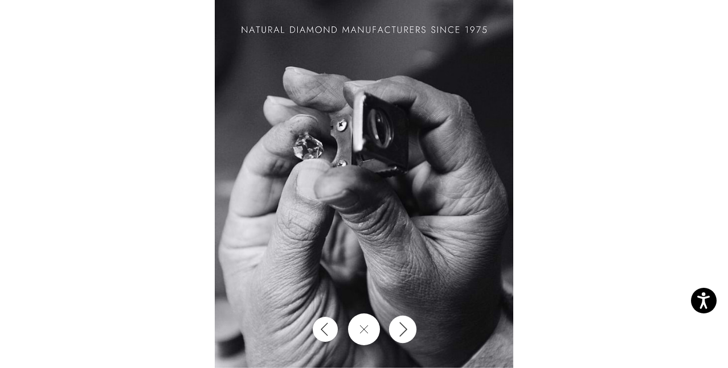
click at [405, 325] on icon "Next" at bounding box center [403, 329] width 14 height 15
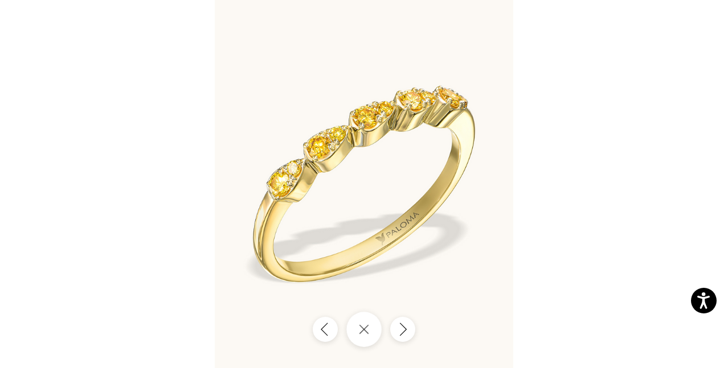
click at [374, 331] on button "Close gallery" at bounding box center [363, 329] width 35 height 35
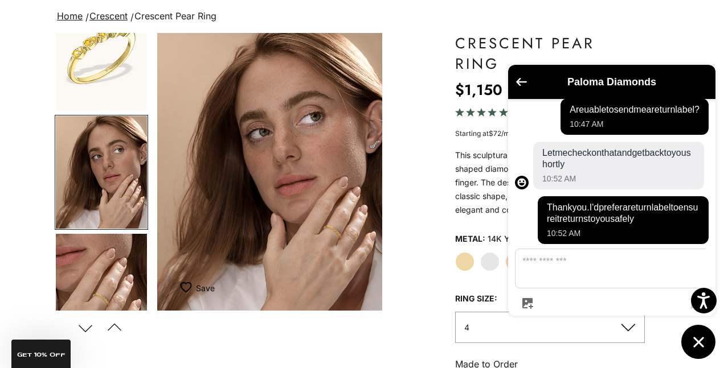
scroll to position [105, 0]
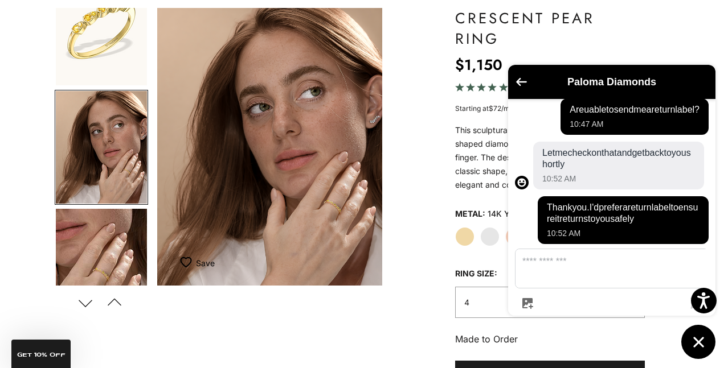
click at [491, 245] on label "White Gold" at bounding box center [489, 236] width 19 height 19
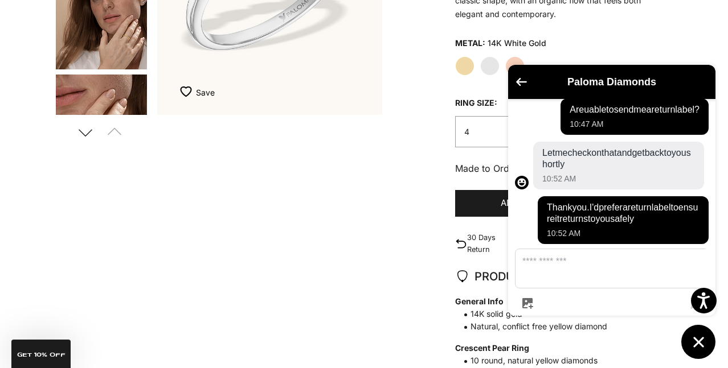
scroll to position [276, 0]
click at [460, 75] on label "Yellow Gold" at bounding box center [464, 66] width 19 height 19
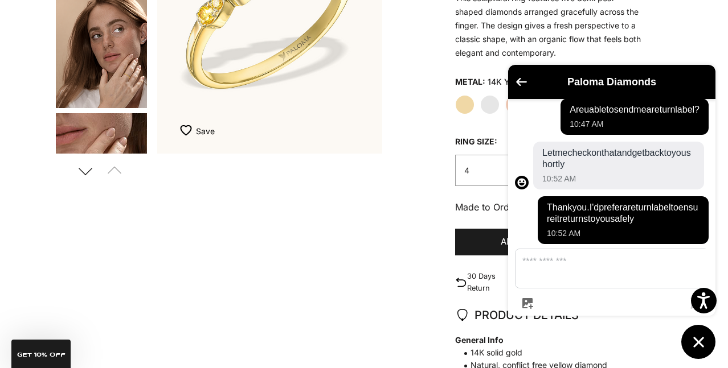
scroll to position [160, 0]
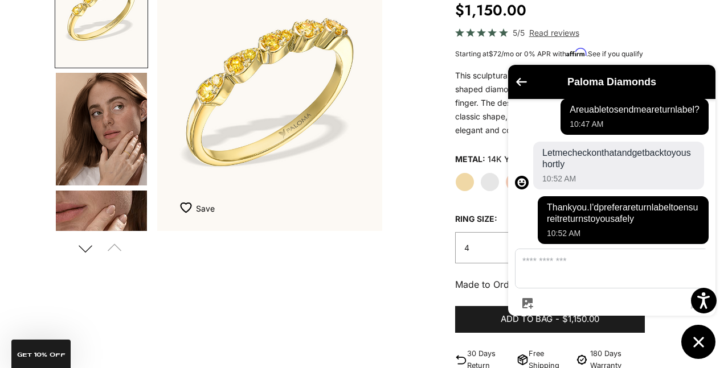
click at [247, 80] on img "Item 1 of 13" at bounding box center [269, 92] width 225 height 278
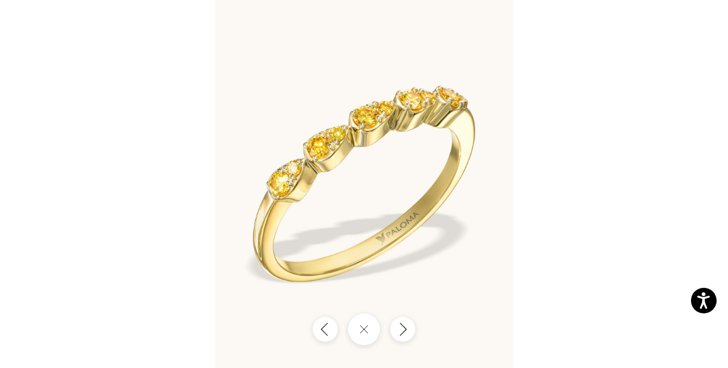
click at [326, 157] on img at bounding box center [364, 184] width 298 height 368
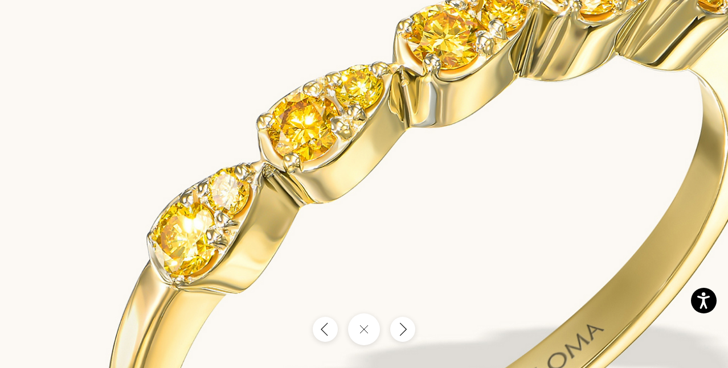
click at [333, 167] on img at bounding box center [438, 238] width 895 height 1105
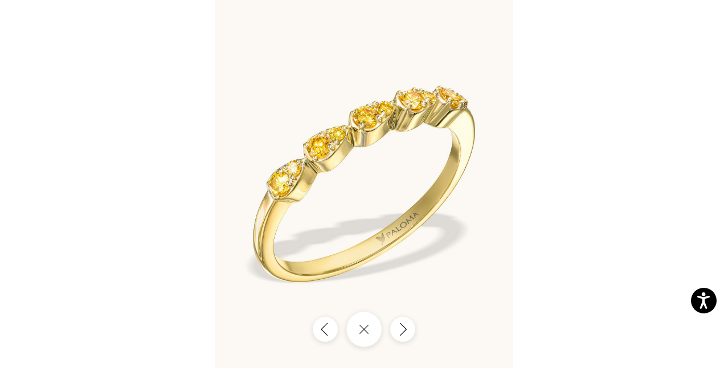
click at [368, 327] on icon "Close gallery" at bounding box center [364, 330] width 10 height 10
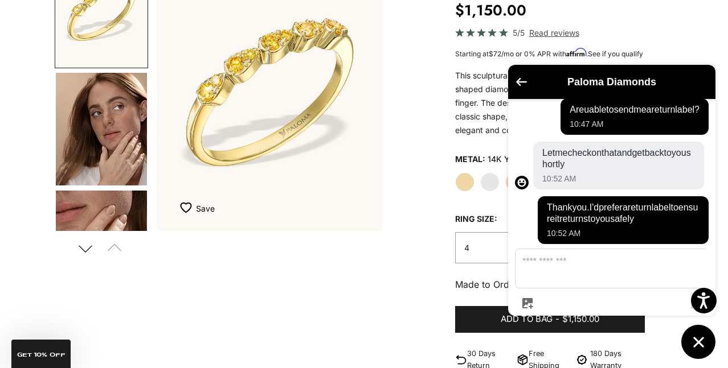
click at [123, 215] on img "Go to item 5" at bounding box center [101, 247] width 91 height 113
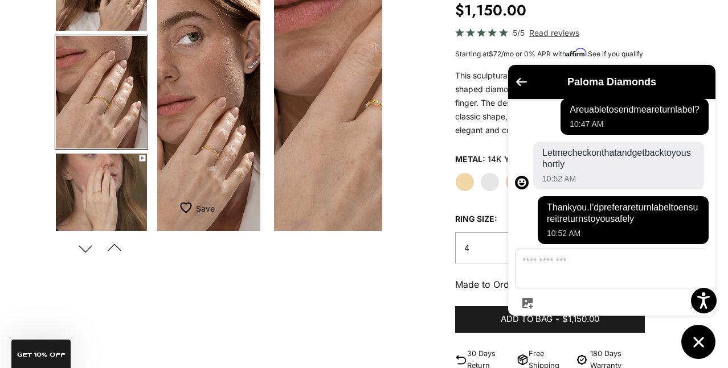
scroll to position [0, 477]
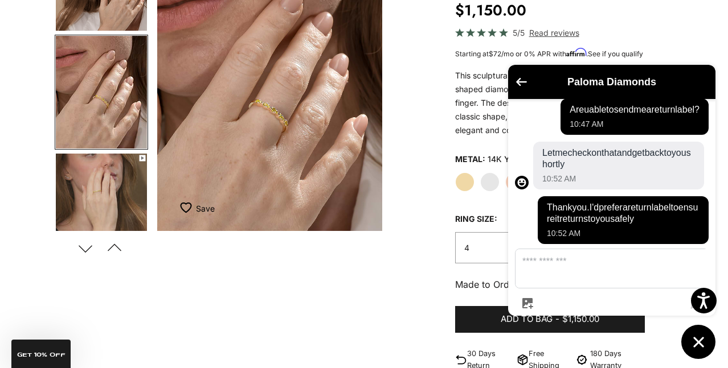
click at [280, 129] on img "Item 5 of 13" at bounding box center [269, 92] width 225 height 278
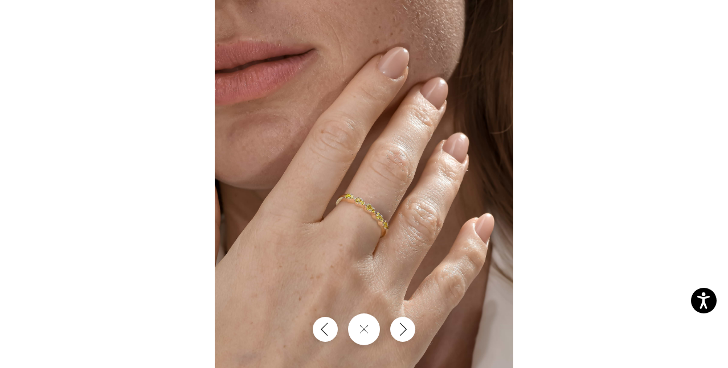
click at [367, 199] on img at bounding box center [364, 184] width 298 height 368
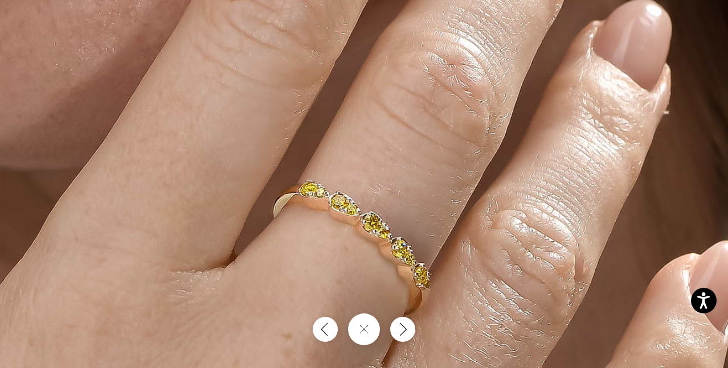
click at [393, 285] on img at bounding box center [356, 153] width 895 height 1105
